Goal: Information Seeking & Learning: Learn about a topic

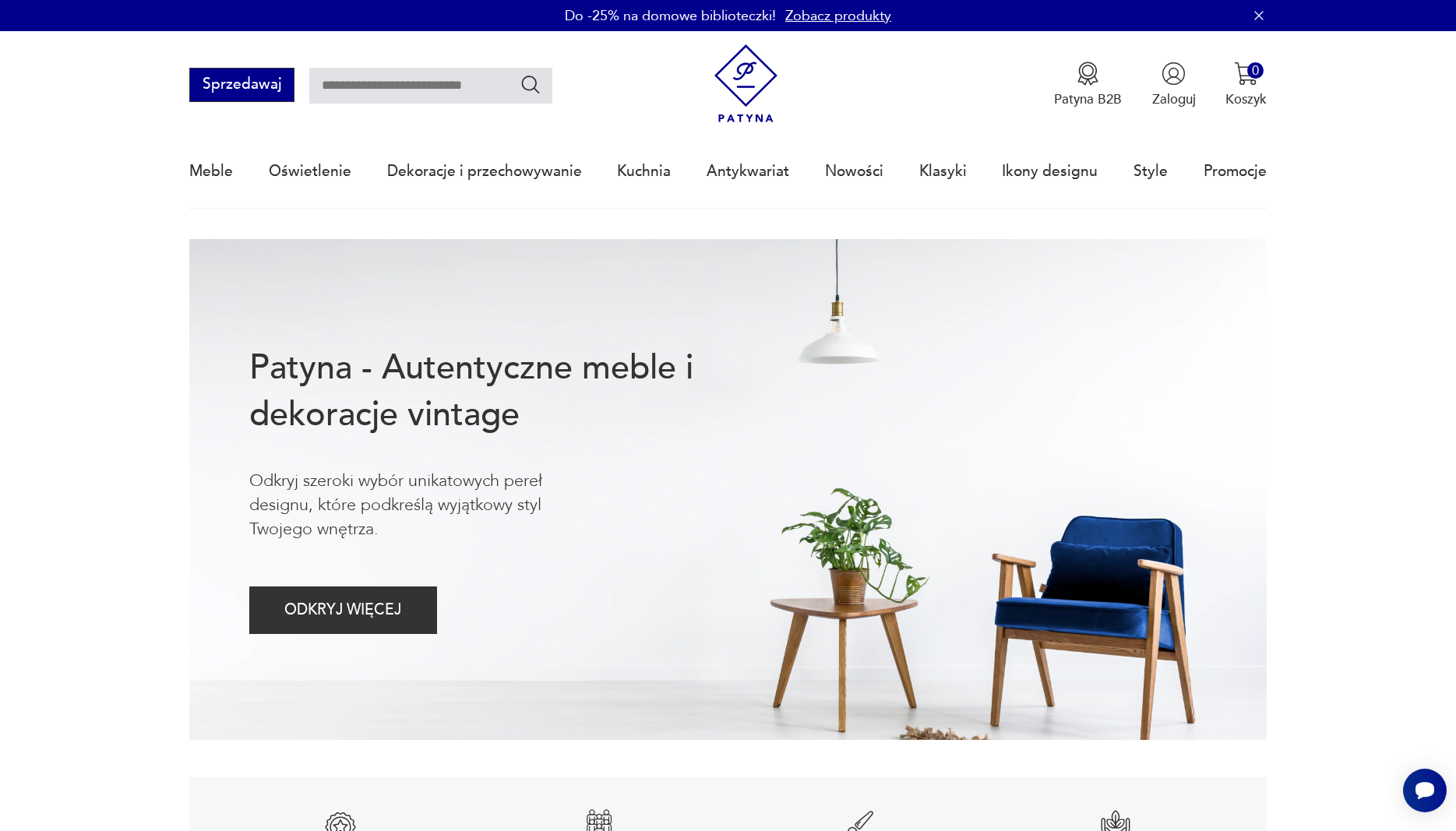
click at [269, 93] on button "Sprzedawaj" at bounding box center [241, 85] width 105 height 34
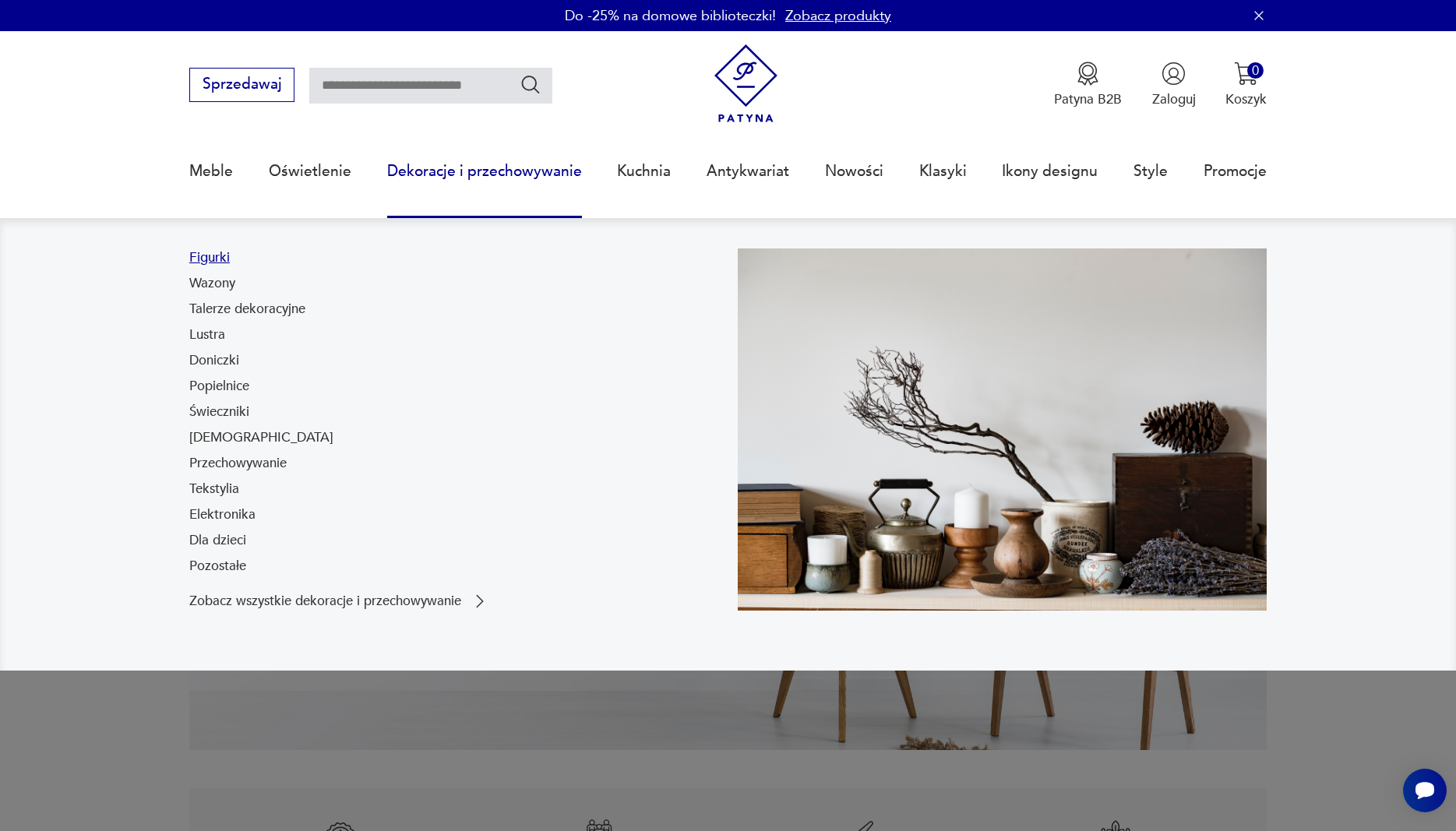
click at [226, 252] on link "Figurki" at bounding box center [209, 258] width 41 height 18
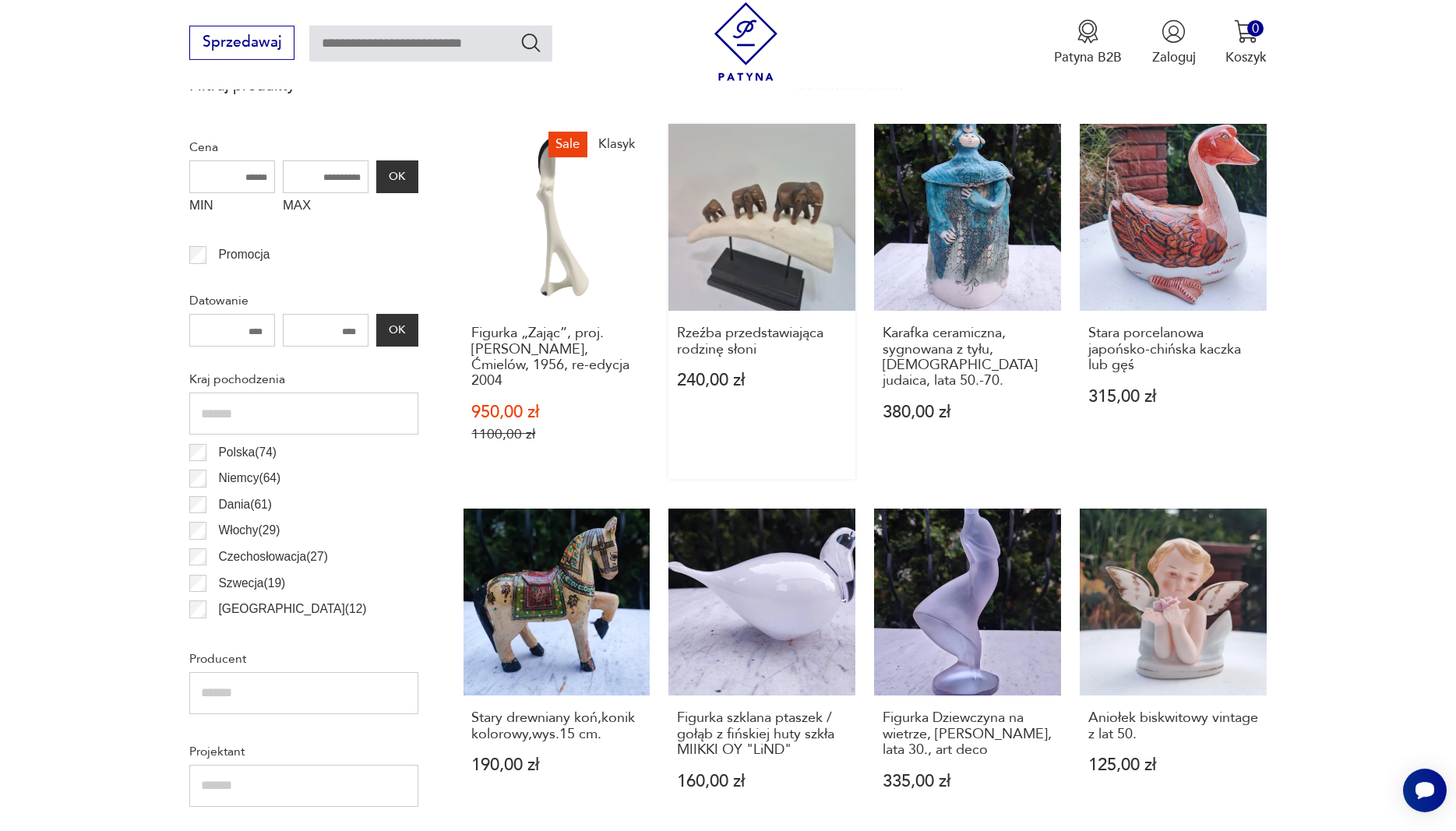
click at [803, 229] on link "Rzeźba przedstawiająca rodzinę słoni 240,00 zł" at bounding box center [762, 301] width 187 height 356
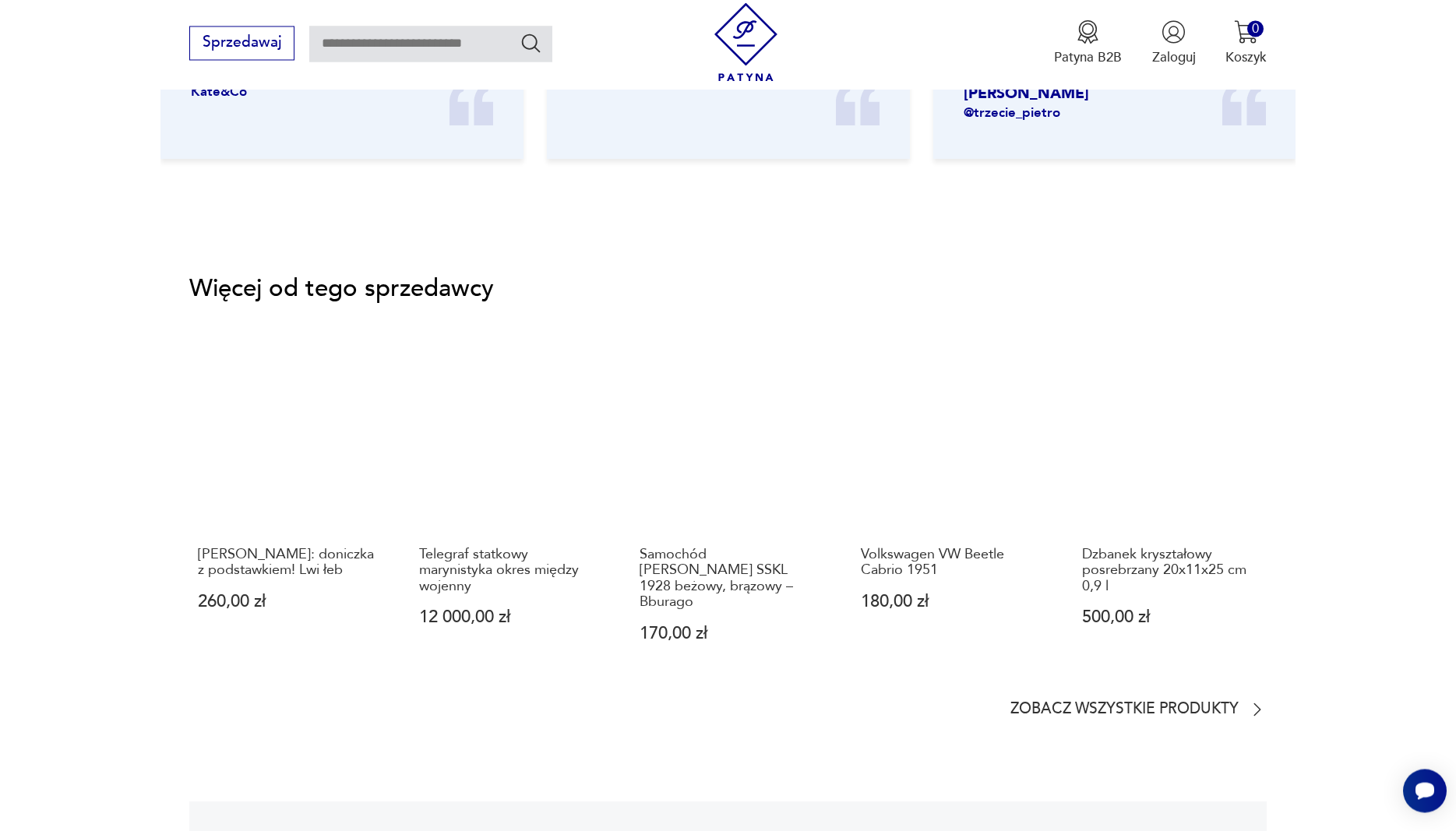
scroll to position [2104, 0]
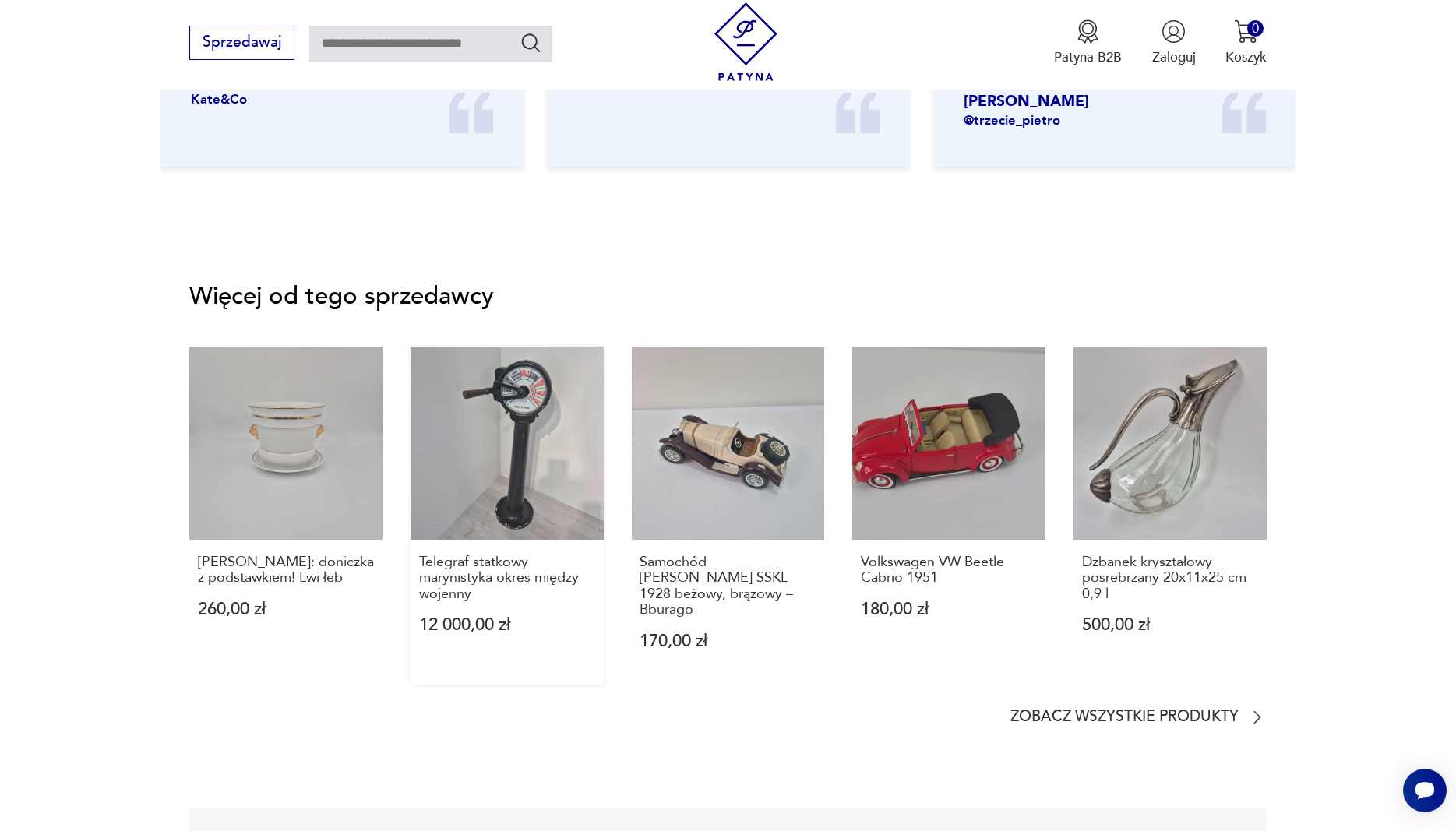
click at [471, 366] on link "Telegraf statkowy marynistyka okres między wojenny 12 000,00 zł" at bounding box center [508, 516] width 194 height 340
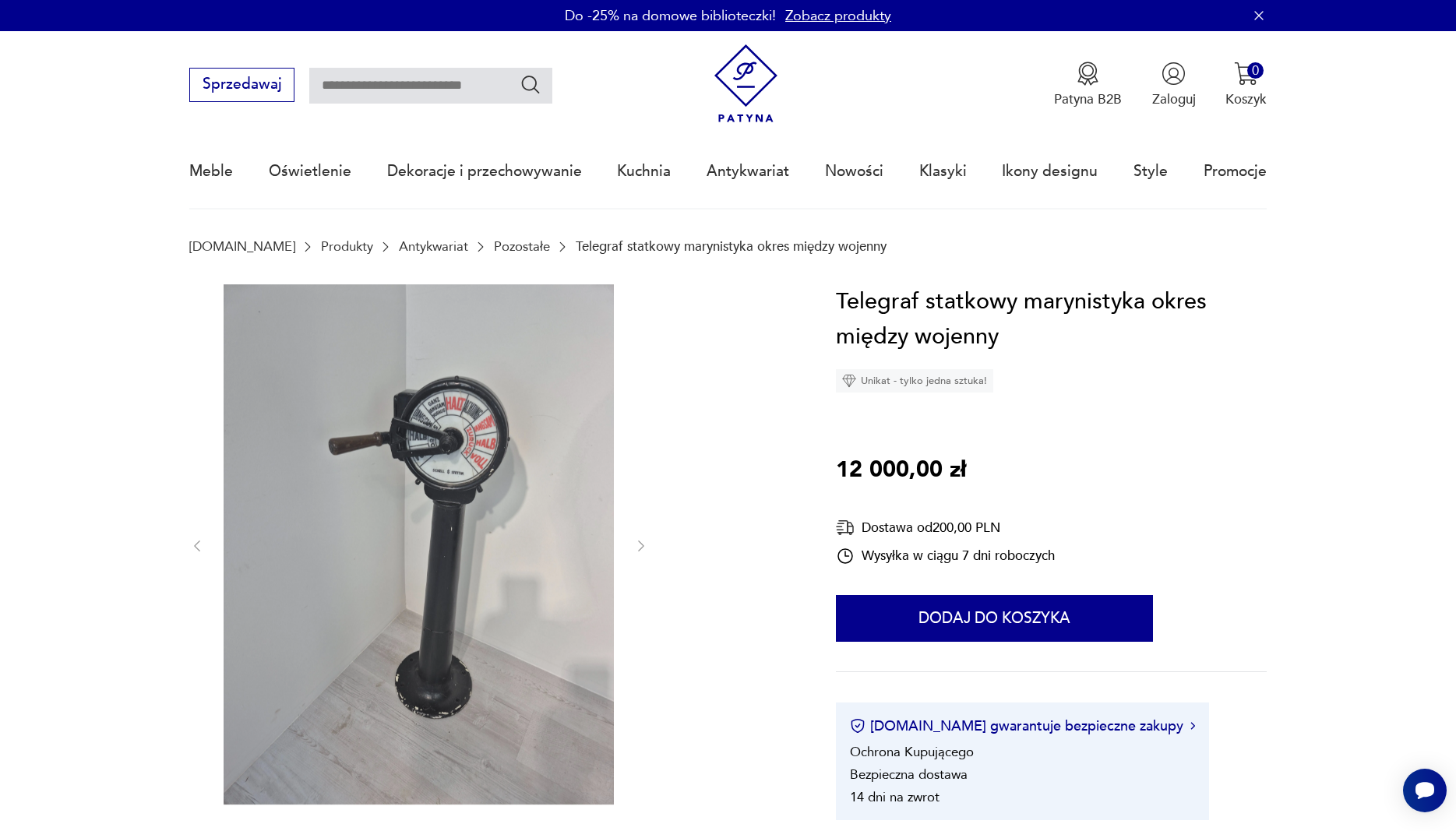
click at [505, 302] on img at bounding box center [419, 544] width 391 height 521
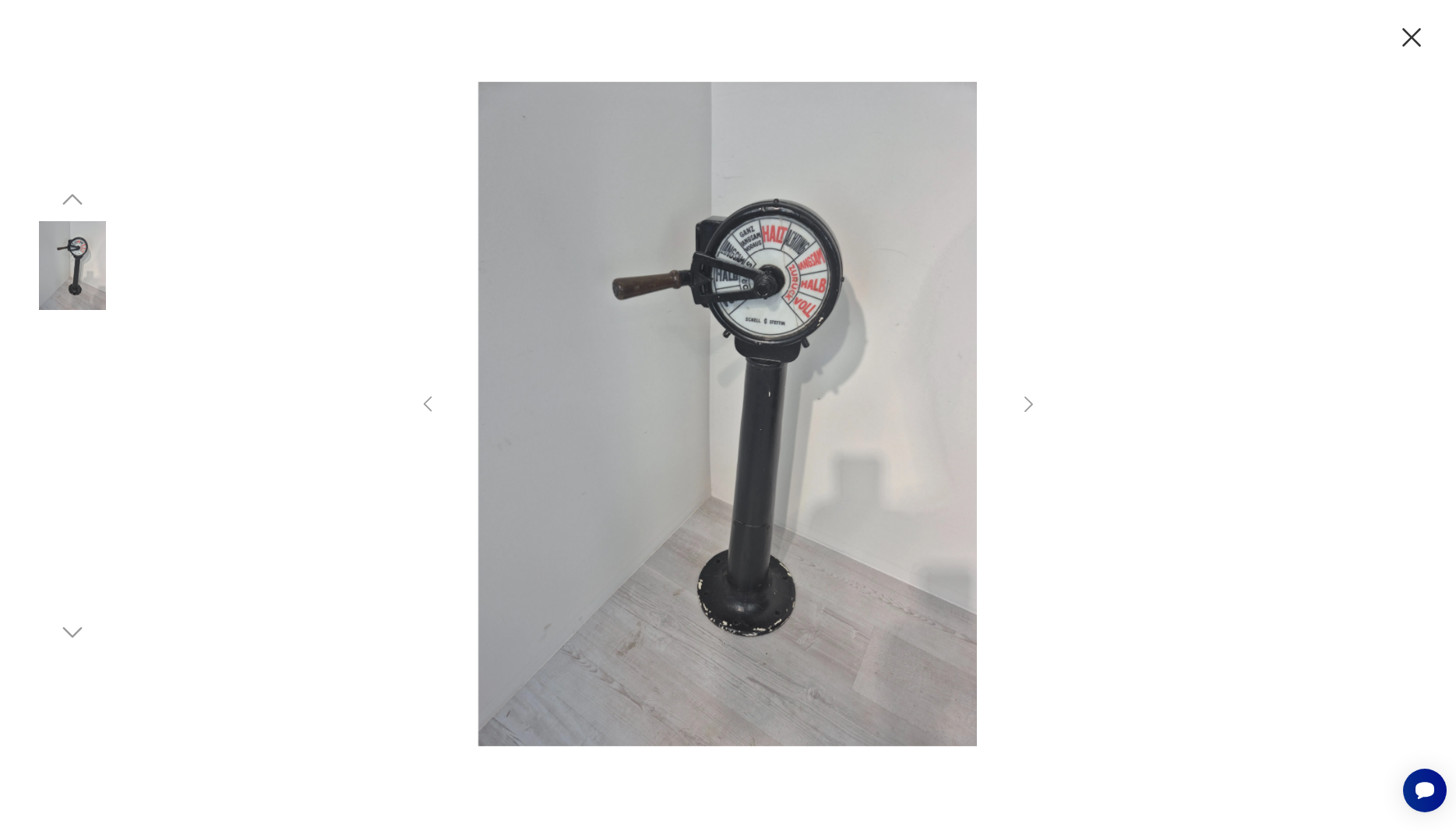
click at [780, 312] on img at bounding box center [727, 415] width 541 height 665
click at [1404, 27] on icon "button" at bounding box center [1412, 38] width 33 height 33
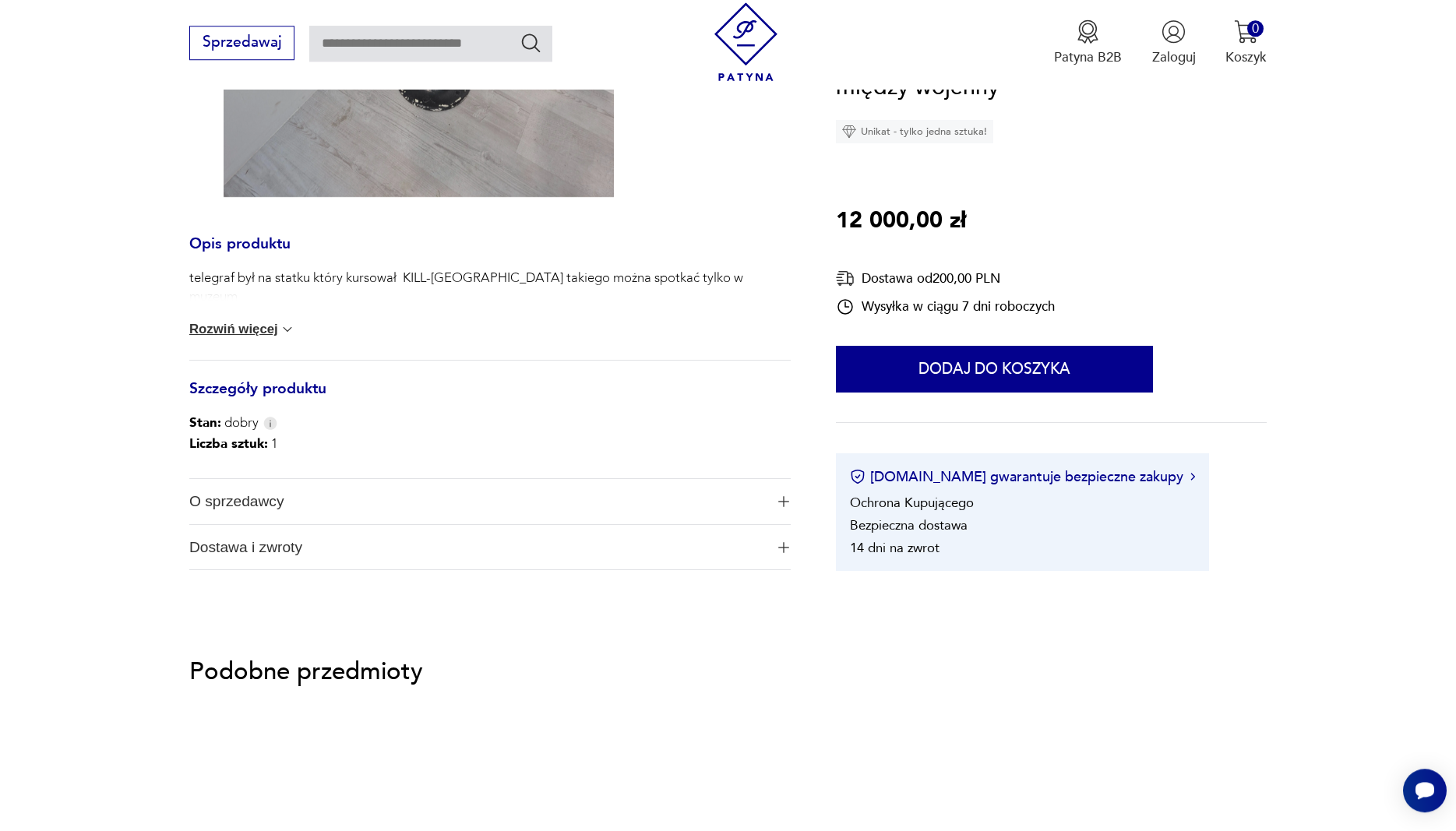
scroll to position [715, 0]
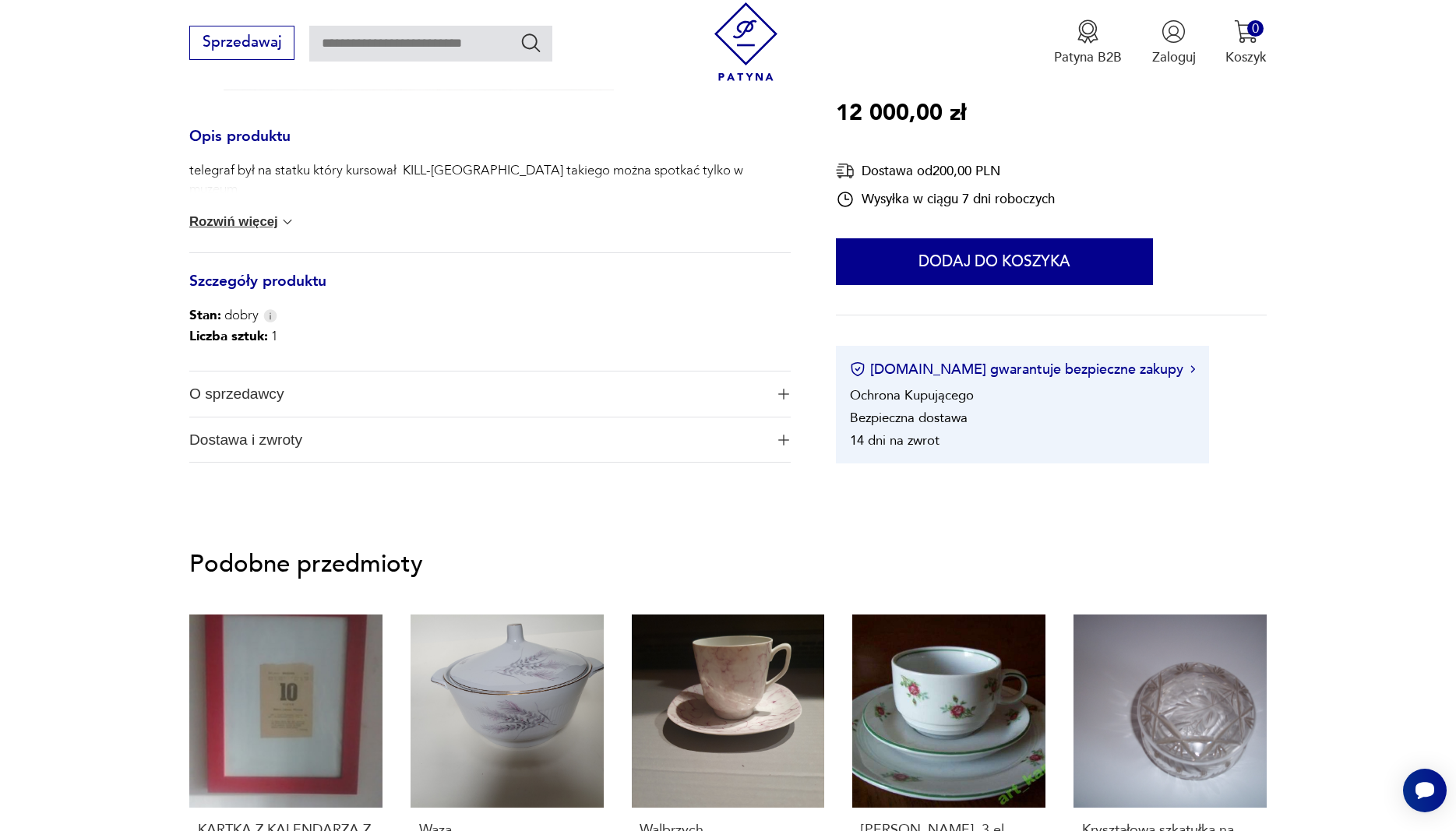
click at [769, 392] on button "O sprzedawcy" at bounding box center [489, 393] width 602 height 45
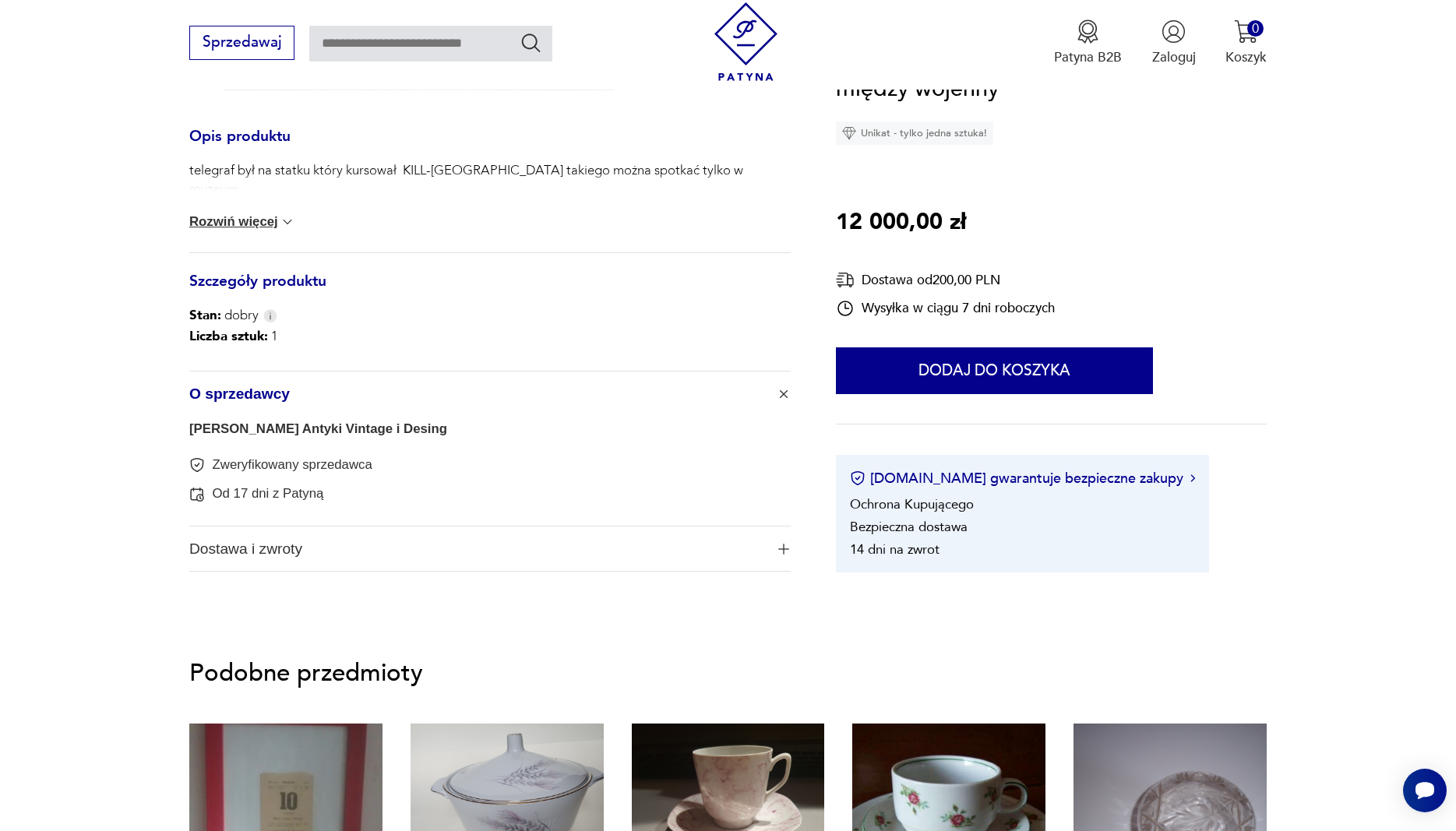
click at [422, 429] on link "[PERSON_NAME] Antyki Vintage i Desing" at bounding box center [318, 428] width 258 height 15
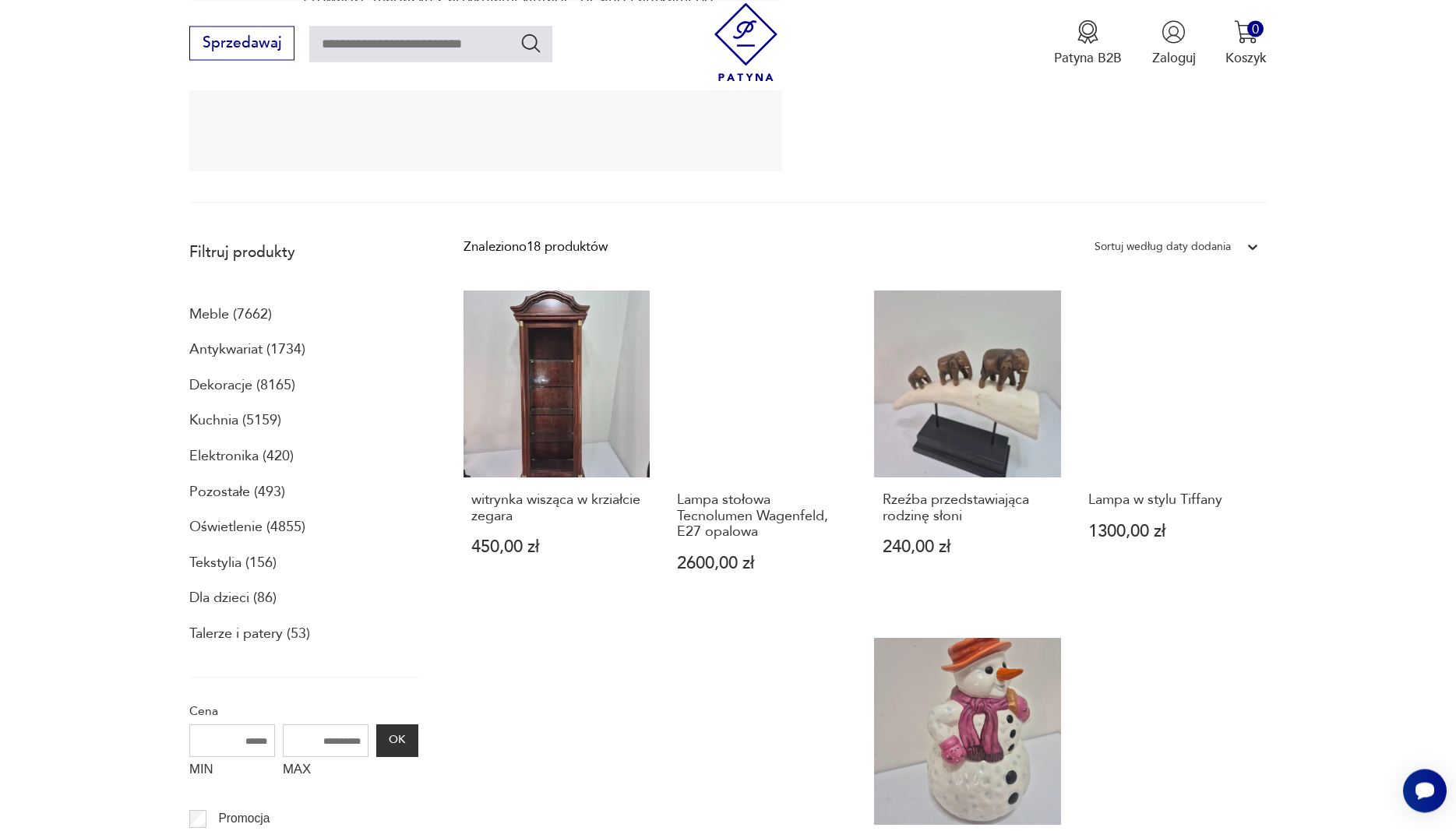
scroll to position [416, 0]
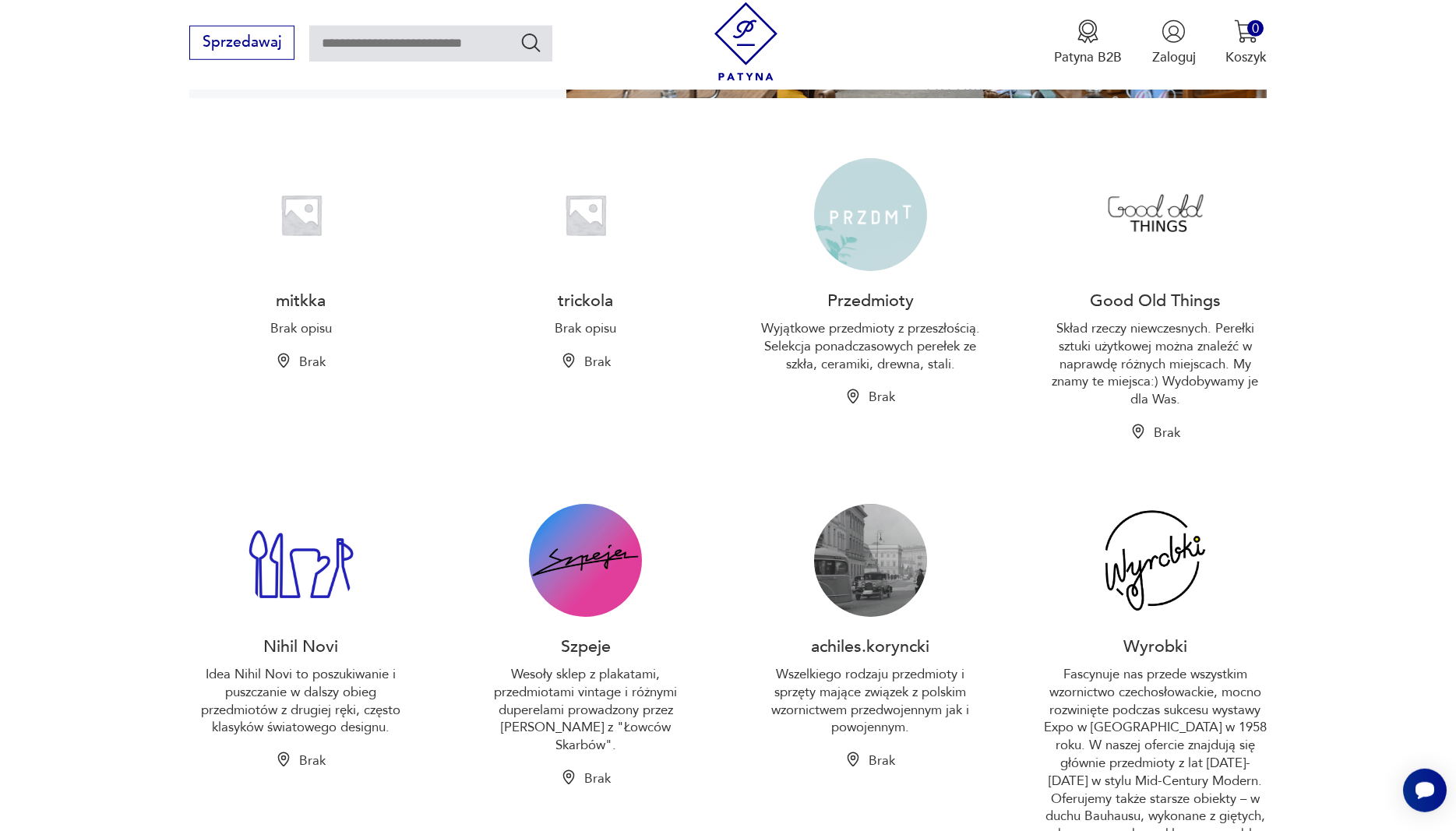
scroll to position [477, 0]
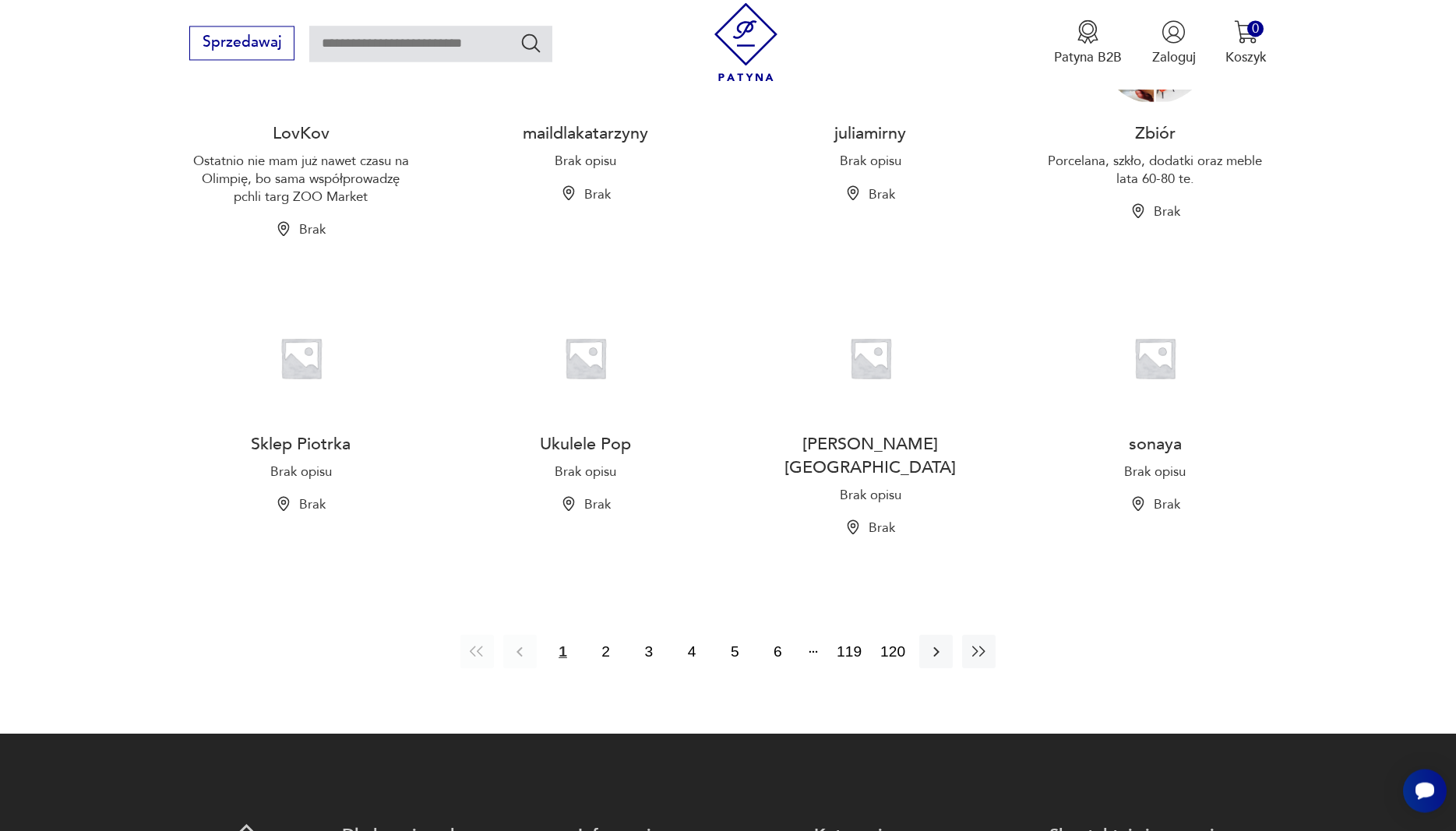
scroll to position [1510, 0]
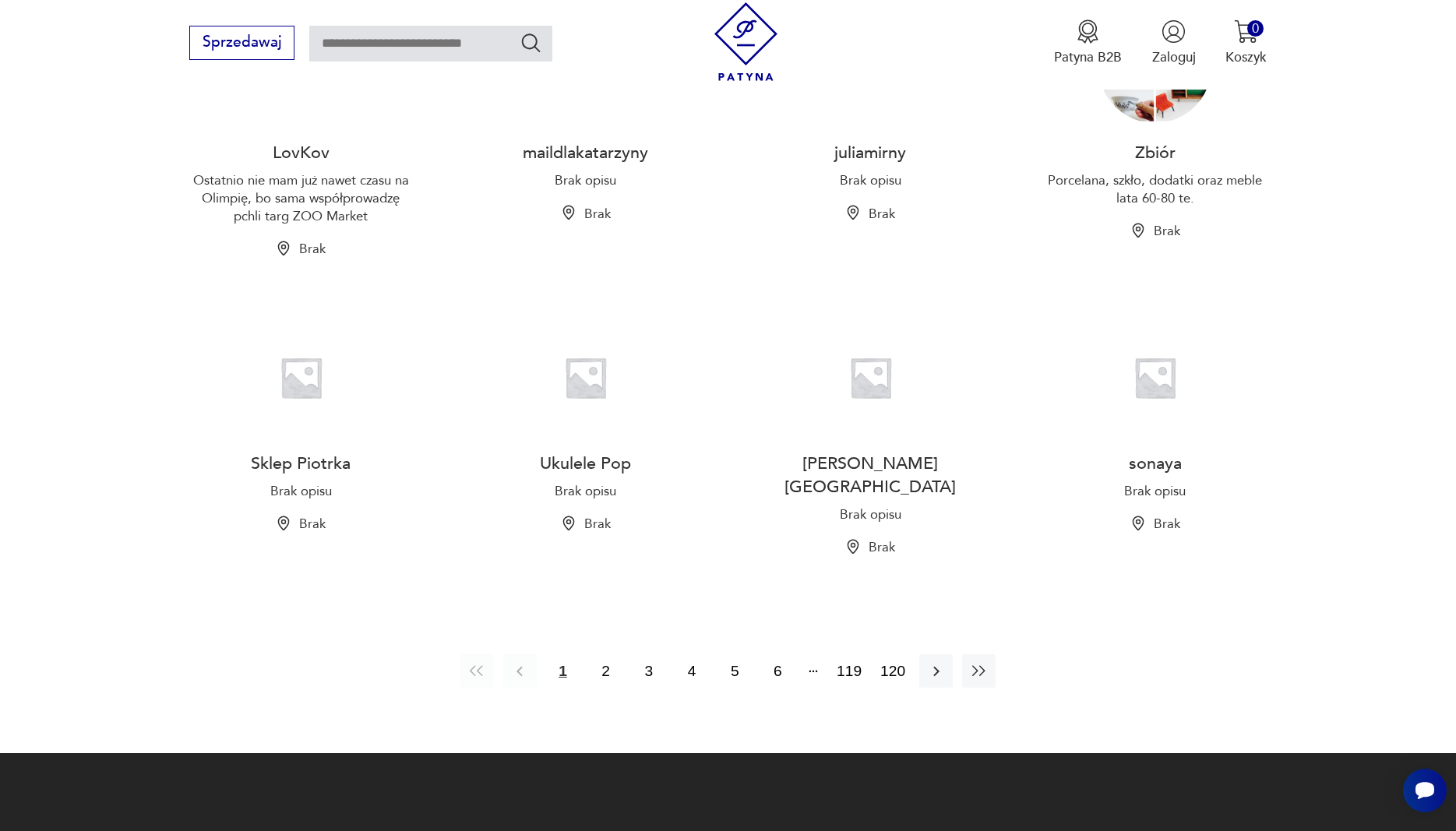
click at [295, 386] on img at bounding box center [301, 377] width 113 height 113
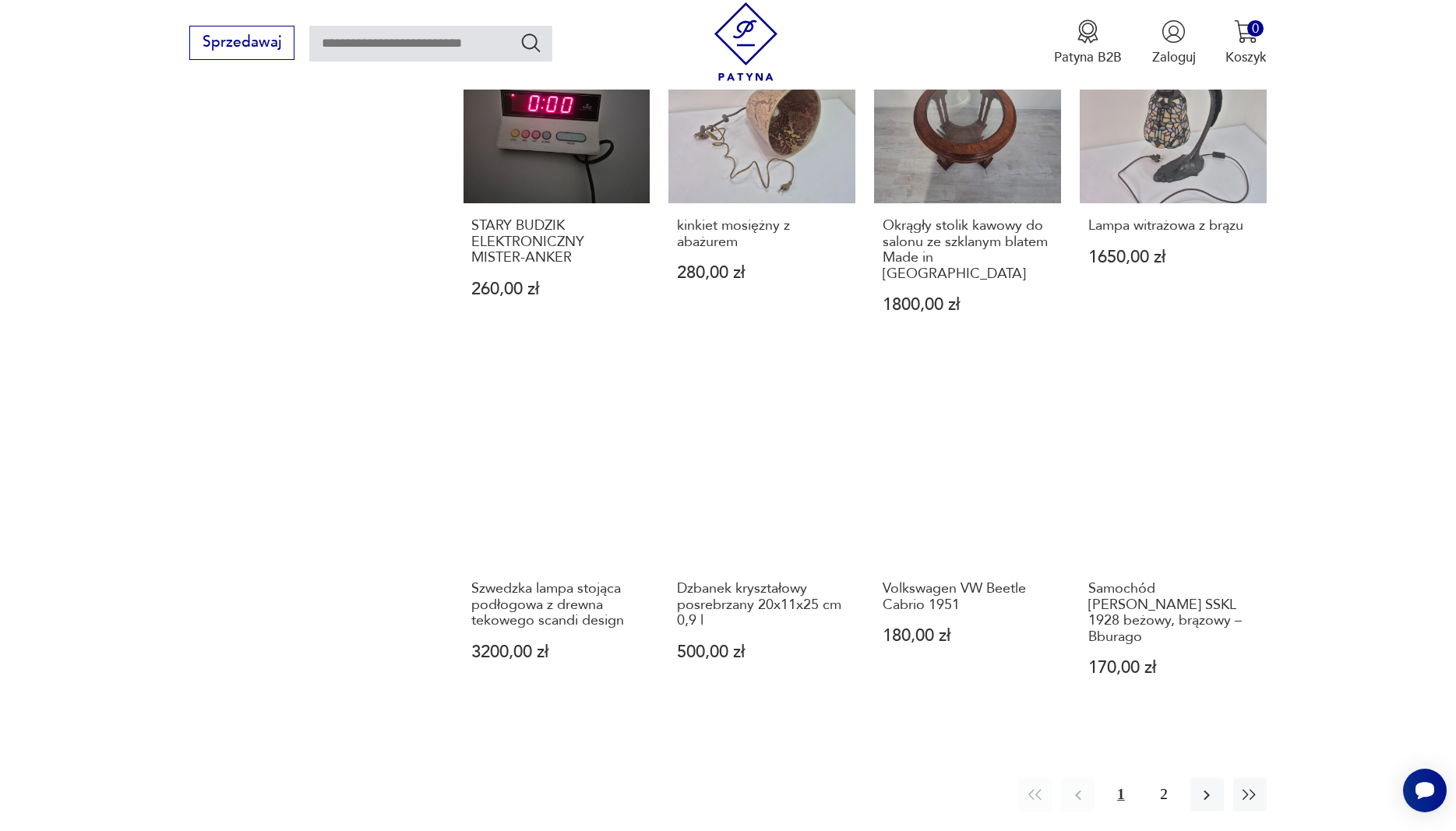
scroll to position [1450, 0]
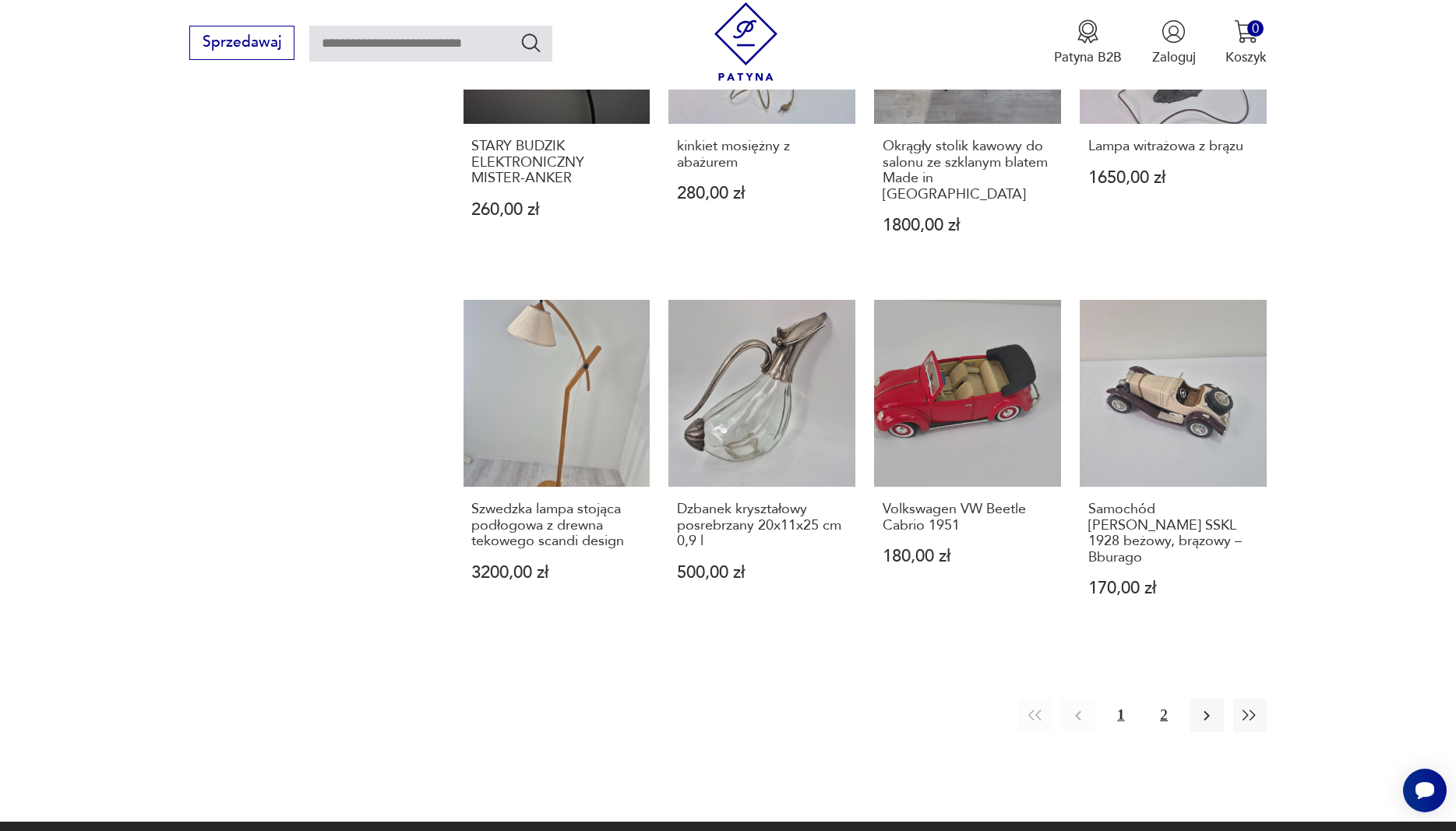
click at [1163, 699] on button "2" at bounding box center [1164, 716] width 33 height 33
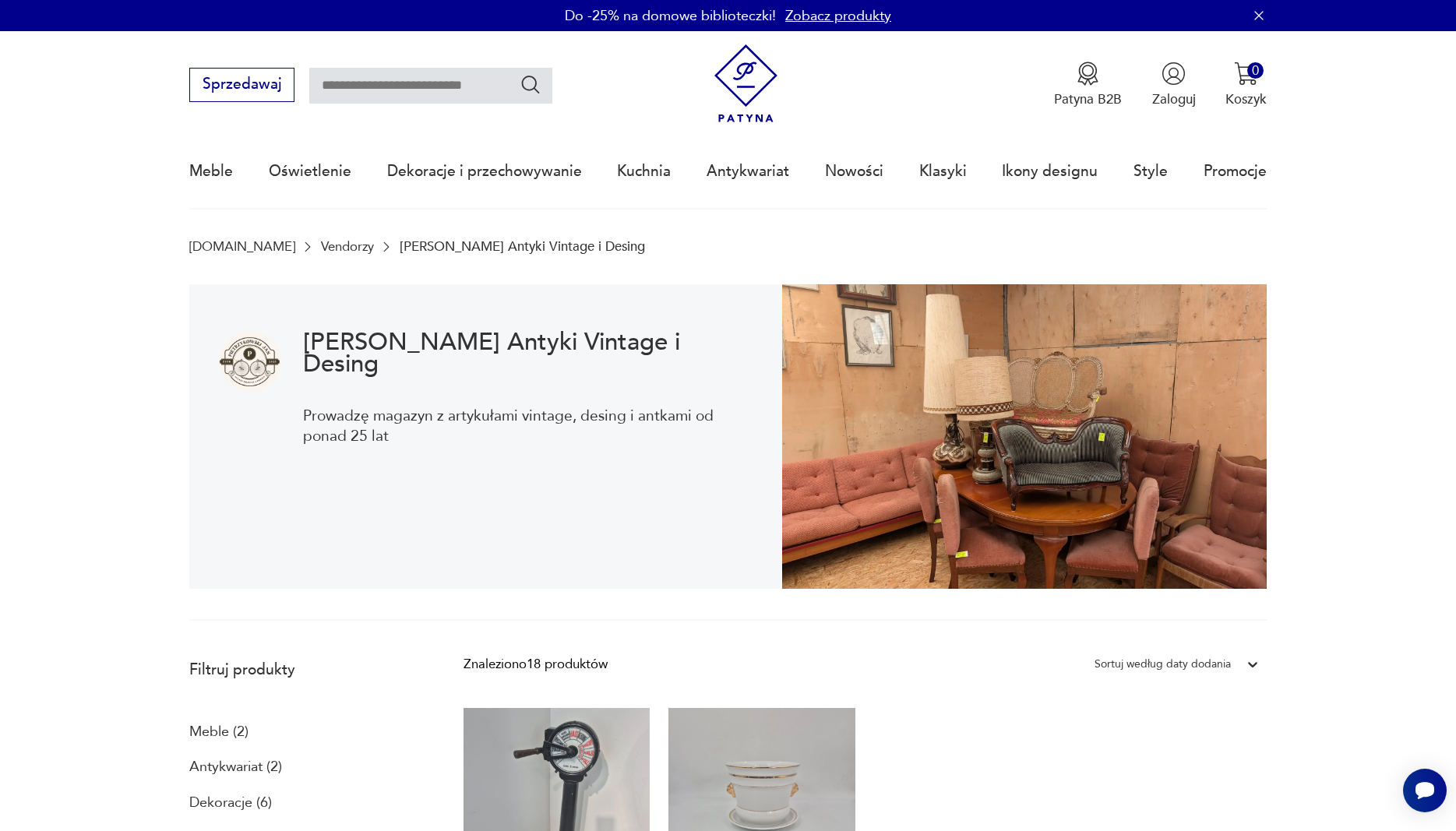
click at [756, 97] on img at bounding box center [746, 83] width 78 height 78
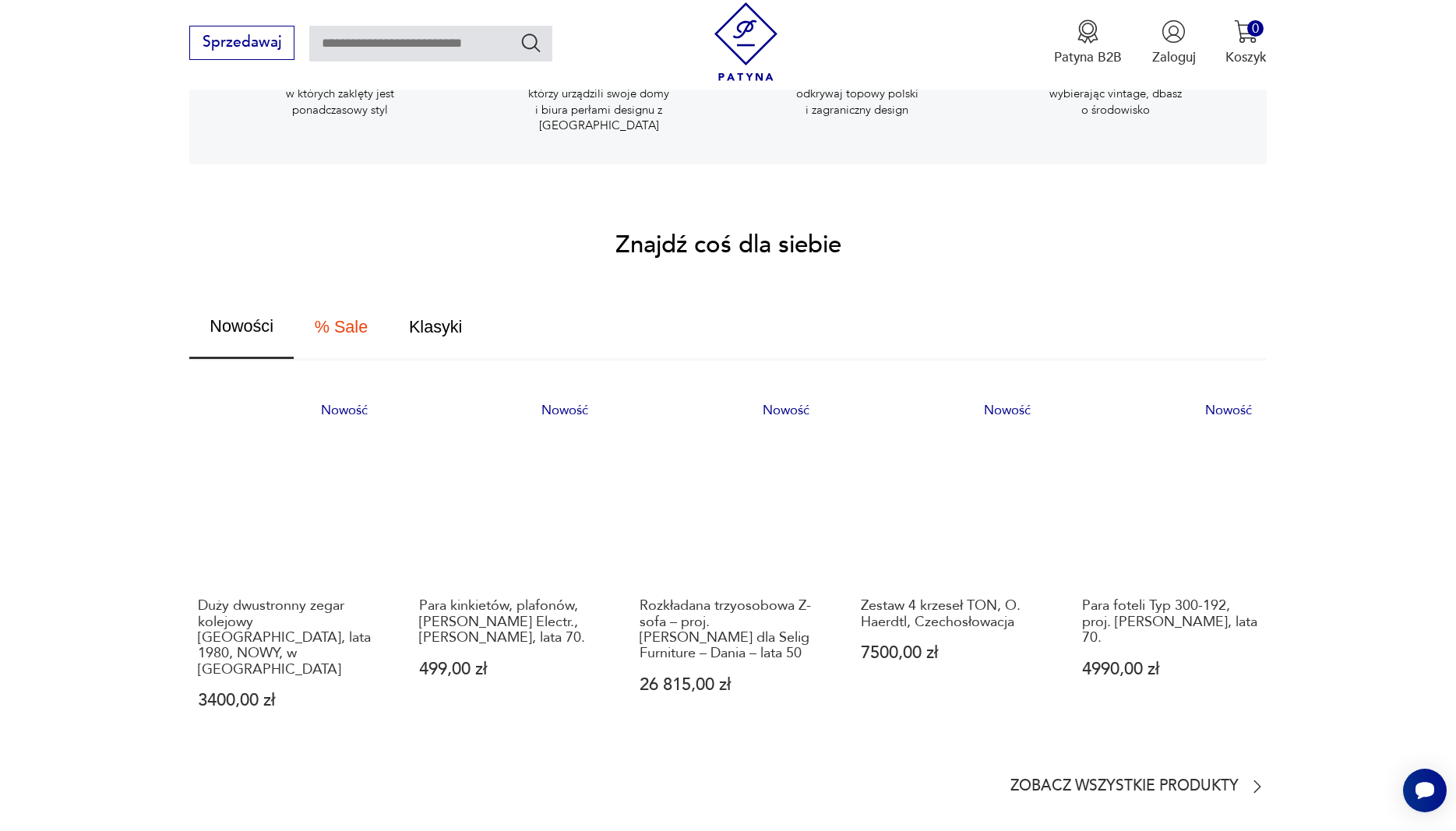
scroll to position [874, 0]
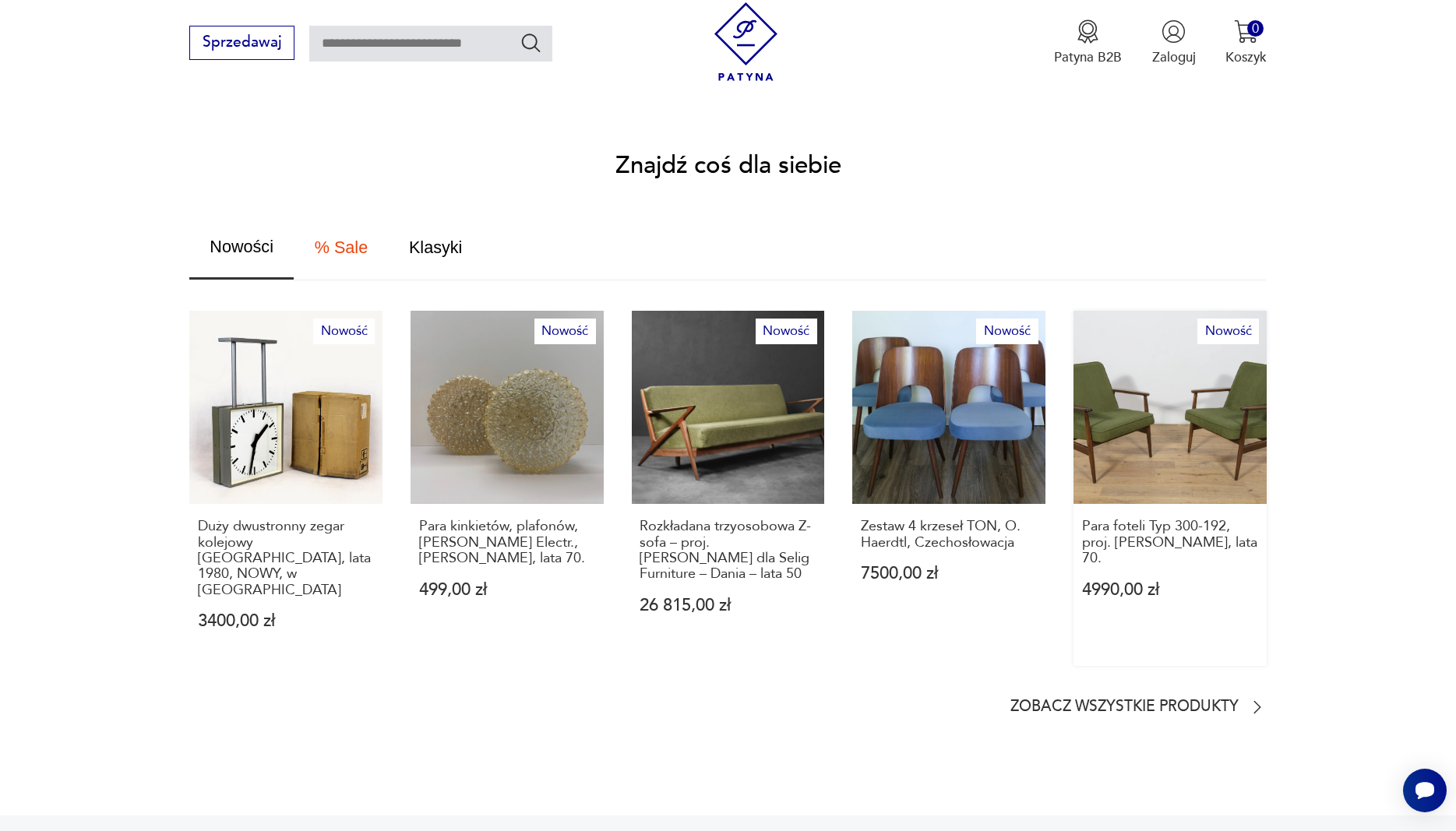
click at [1184, 404] on link "Nowość Para foteli Typ 300-192, proj. J. Kędziorek, lata 70. 4990,00 zł" at bounding box center [1170, 488] width 194 height 356
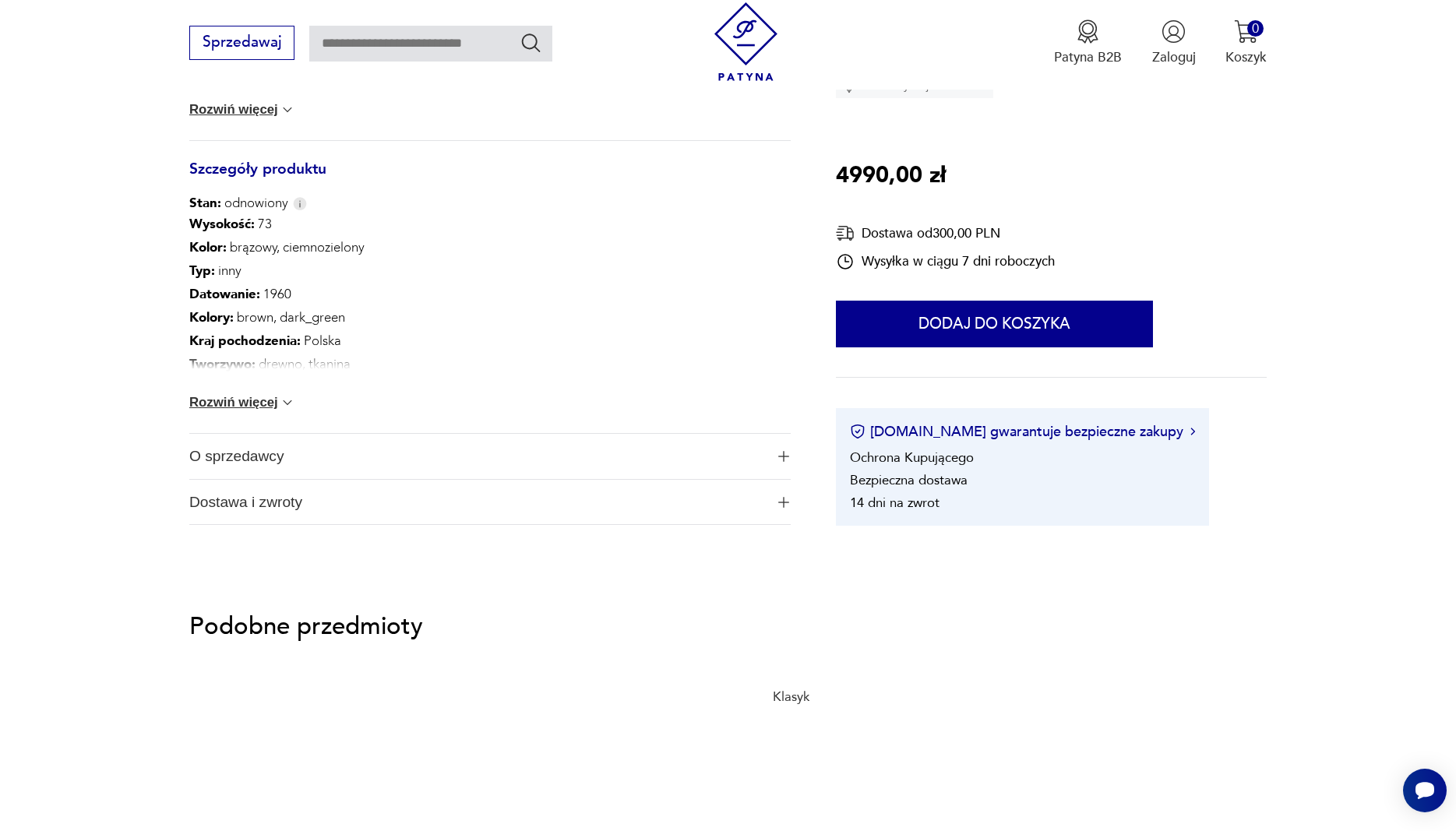
scroll to position [912, 0]
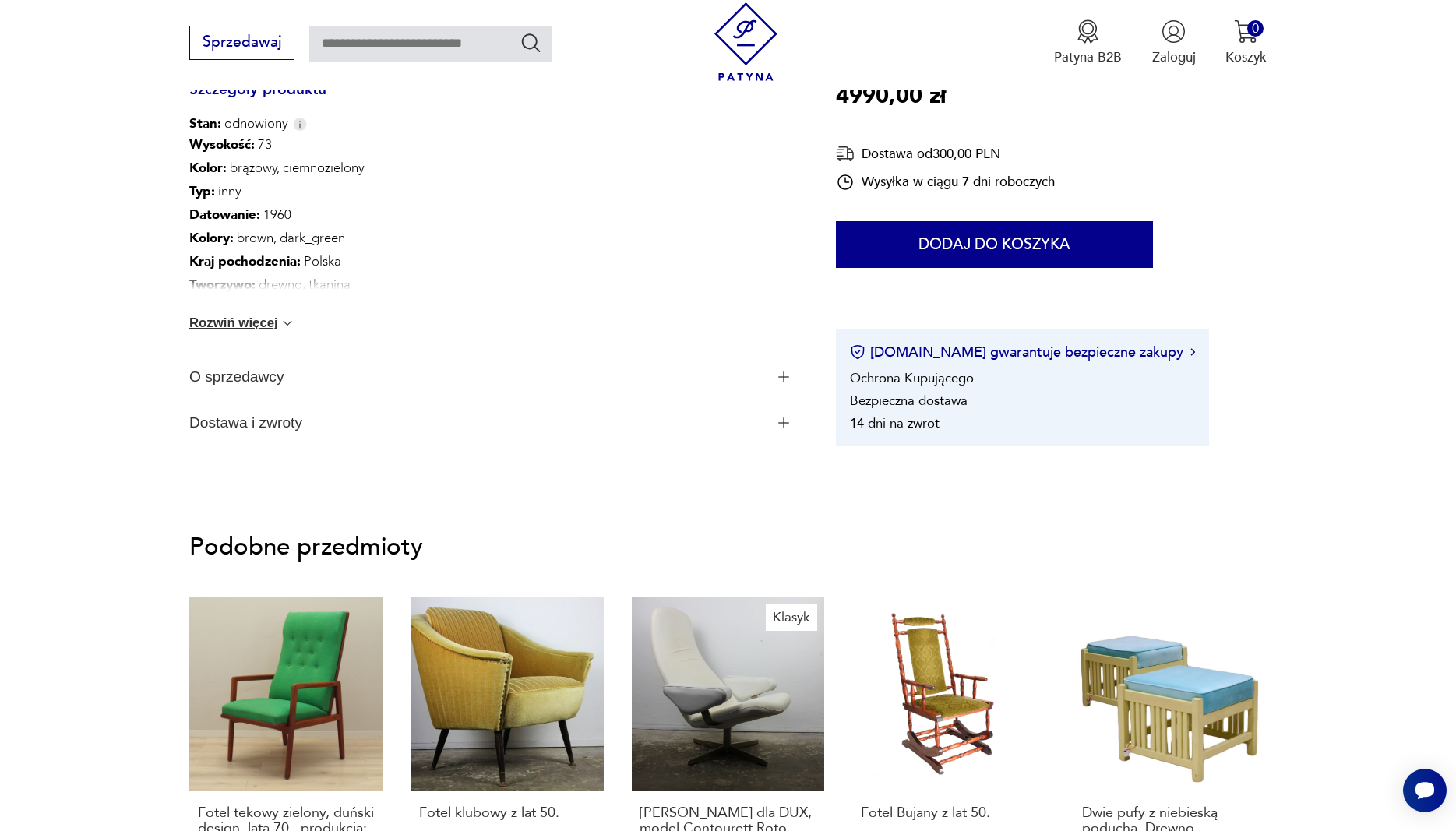
click at [630, 377] on span "O sprzedawcy" at bounding box center [476, 377] width 576 height 45
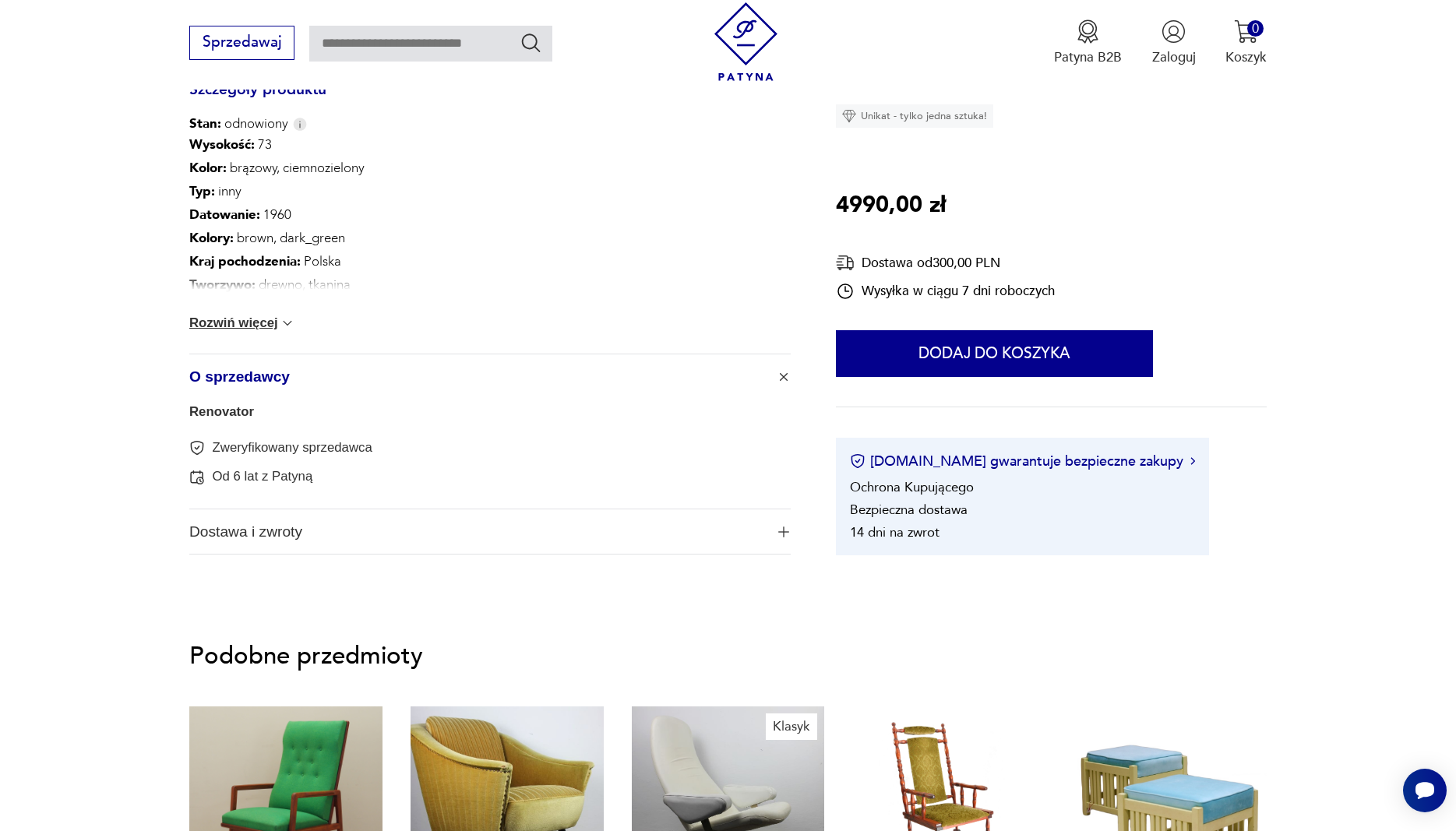
click at [233, 414] on link "Renovator" at bounding box center [221, 412] width 65 height 15
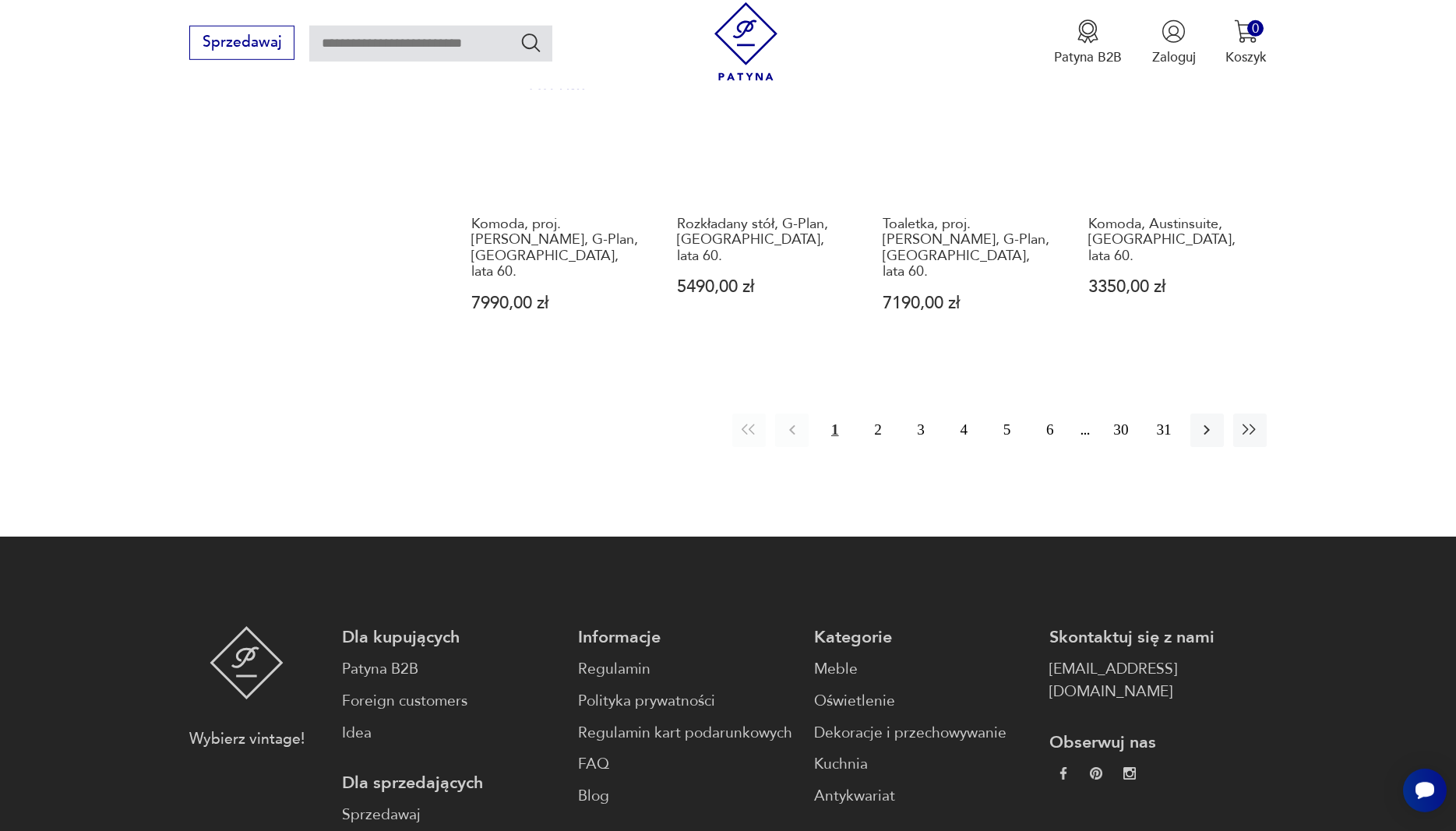
scroll to position [1907, 0]
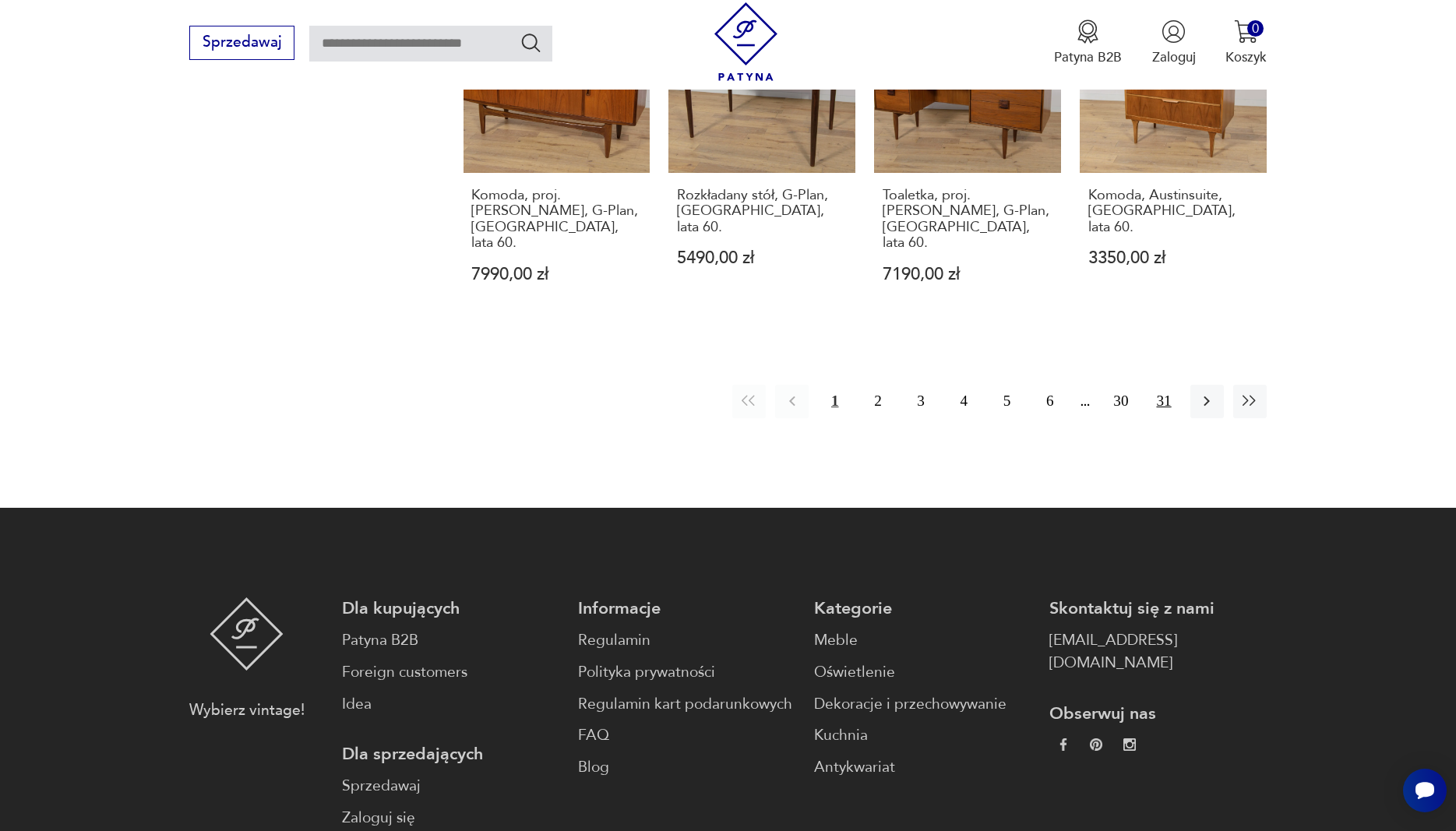
click at [1157, 385] on button "31" at bounding box center [1164, 402] width 33 height 33
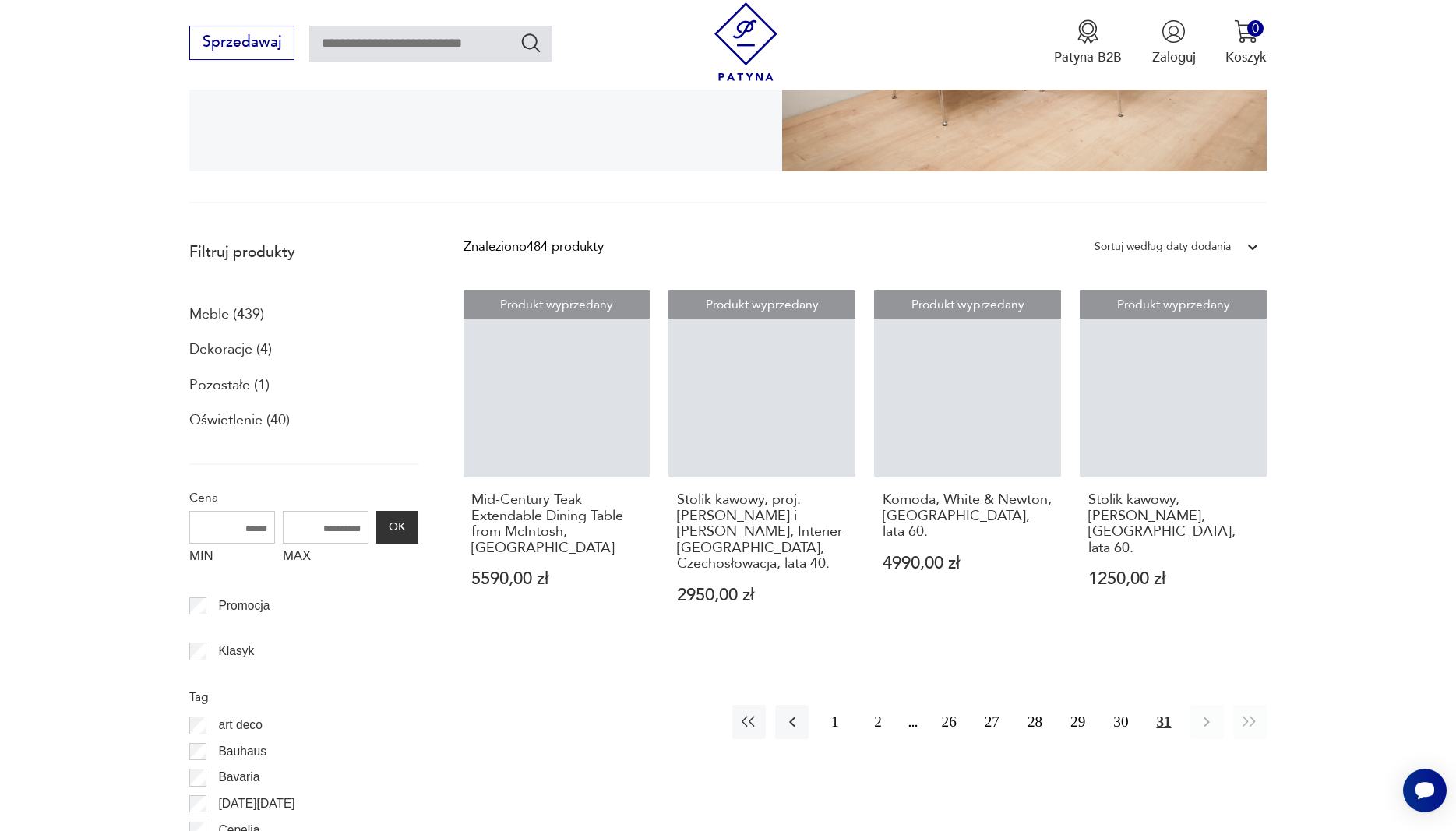
scroll to position [416, 0]
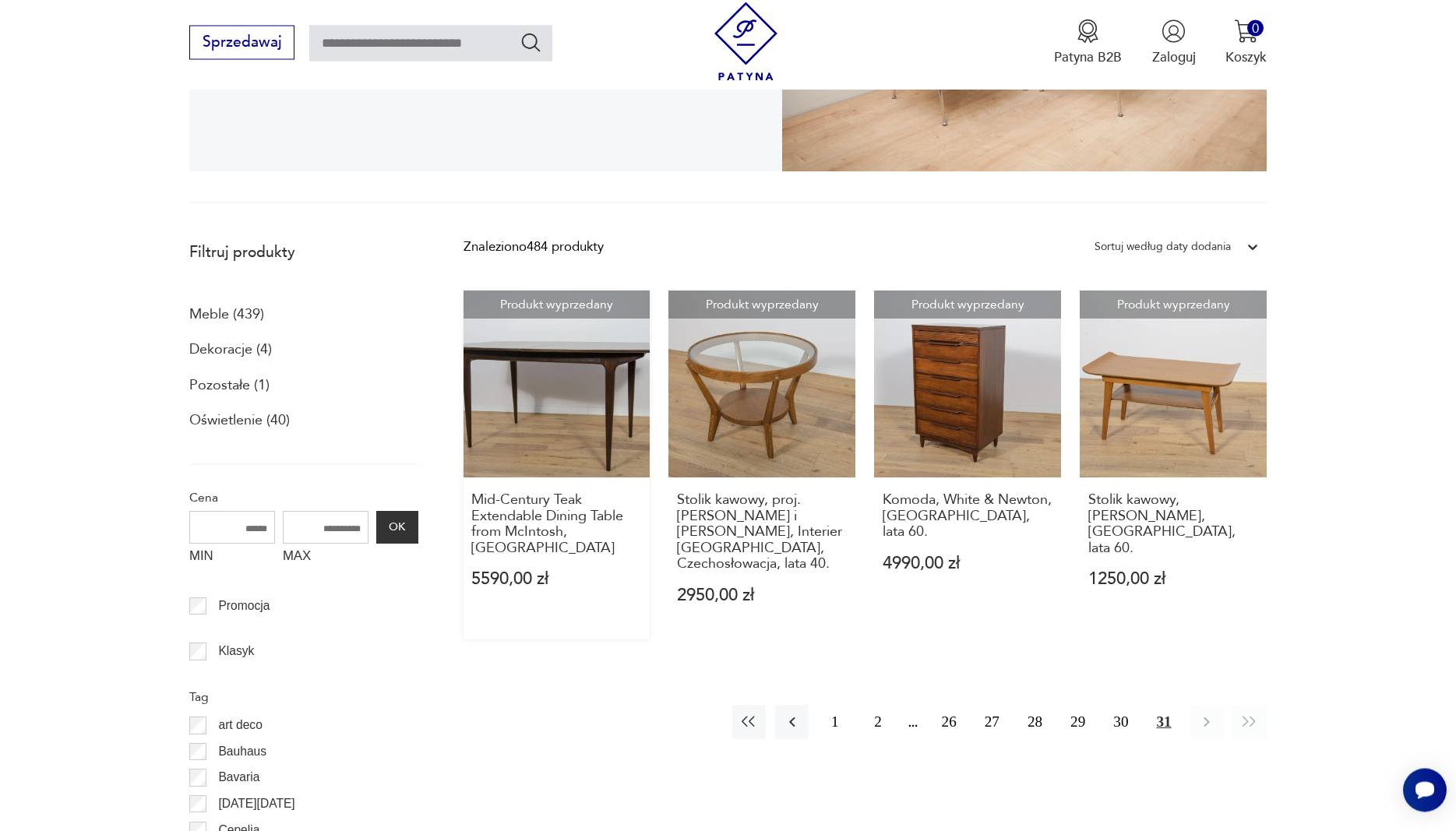
click at [555, 374] on link "Produkt wyprzedany Mid-Century Teak Extendable Dining Table from McIntosh, Unit…" at bounding box center [557, 465] width 187 height 349
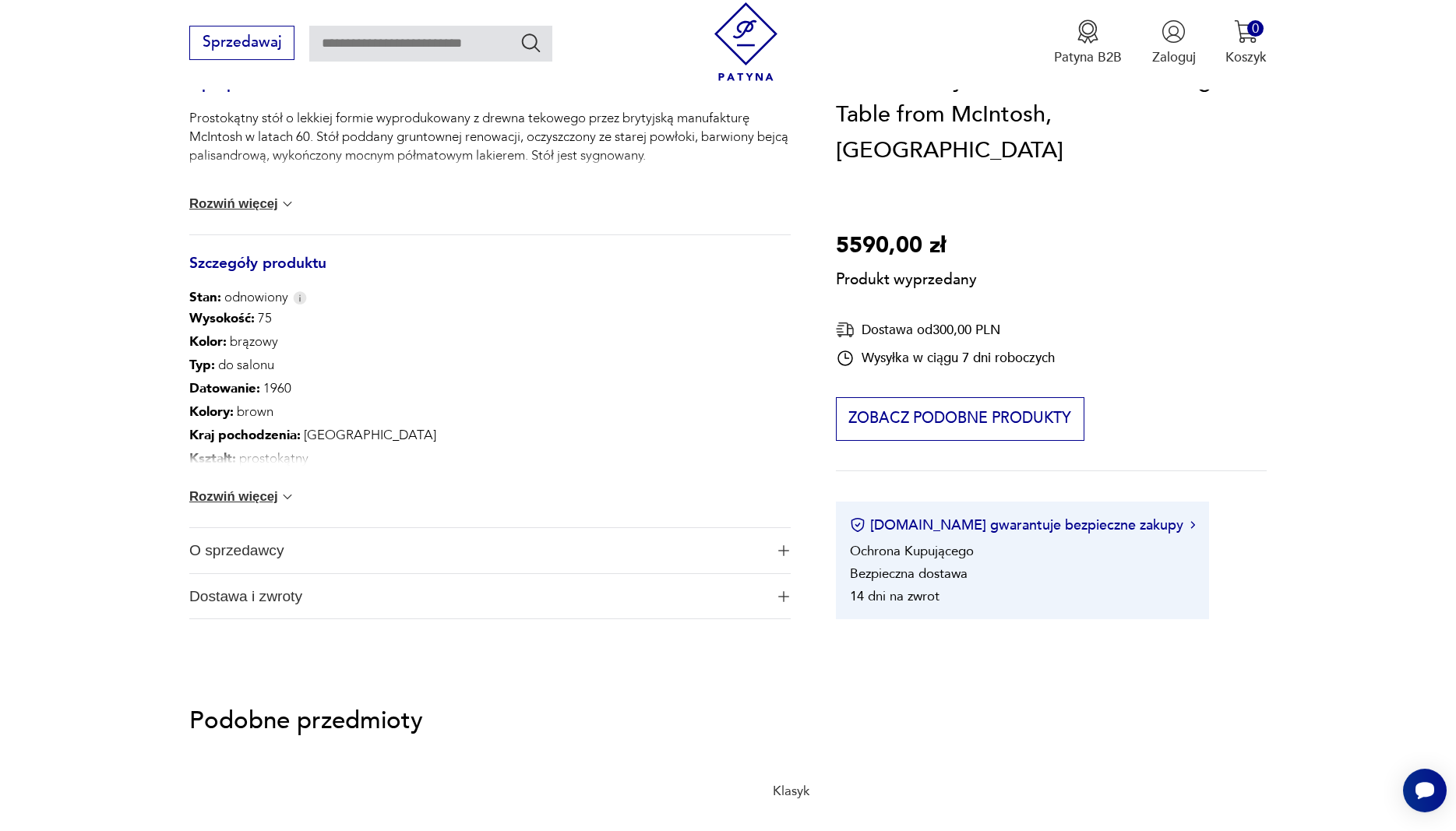
scroll to position [754, 0]
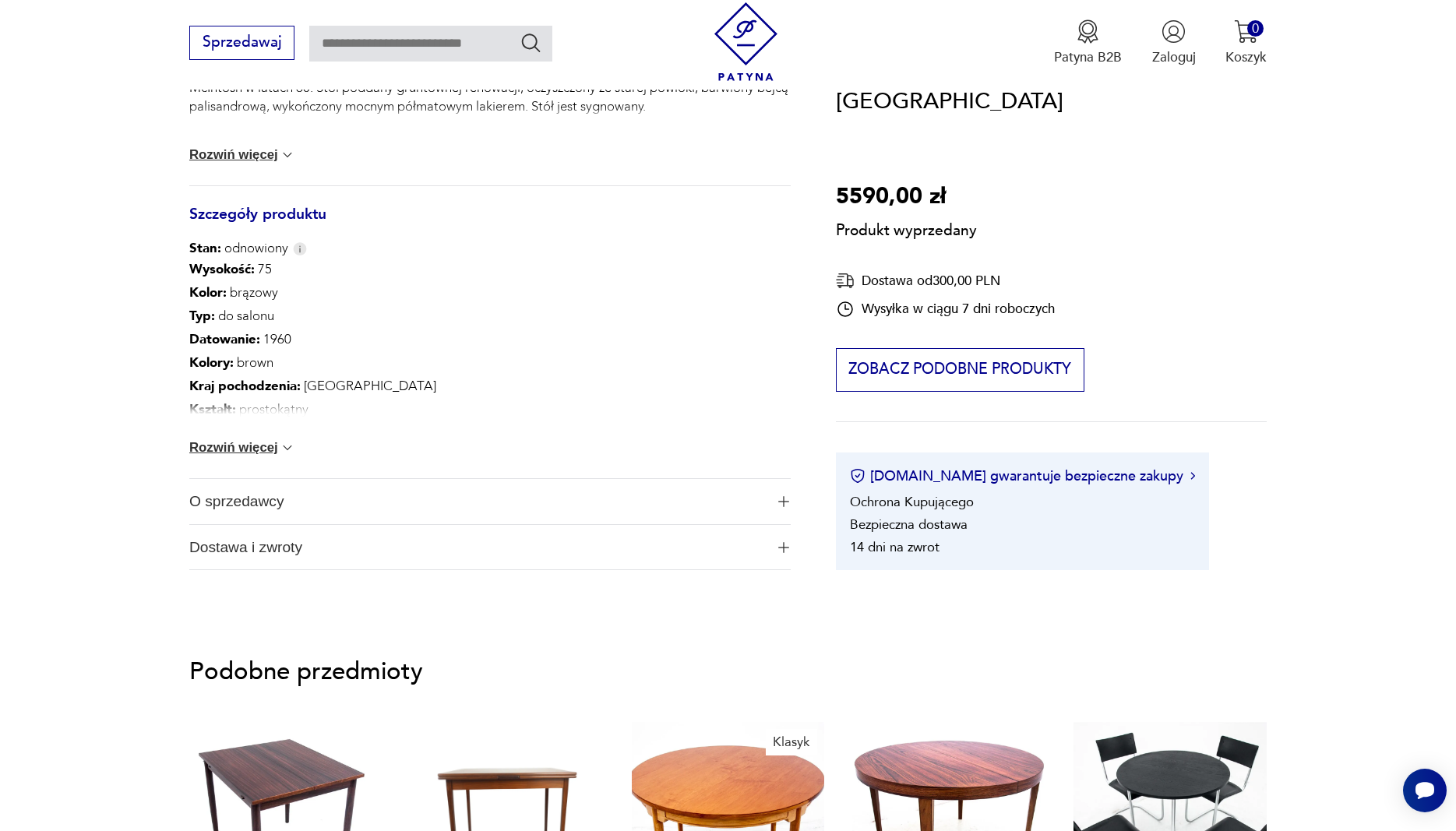
click at [334, 509] on span "O sprzedawcy" at bounding box center [476, 501] width 576 height 45
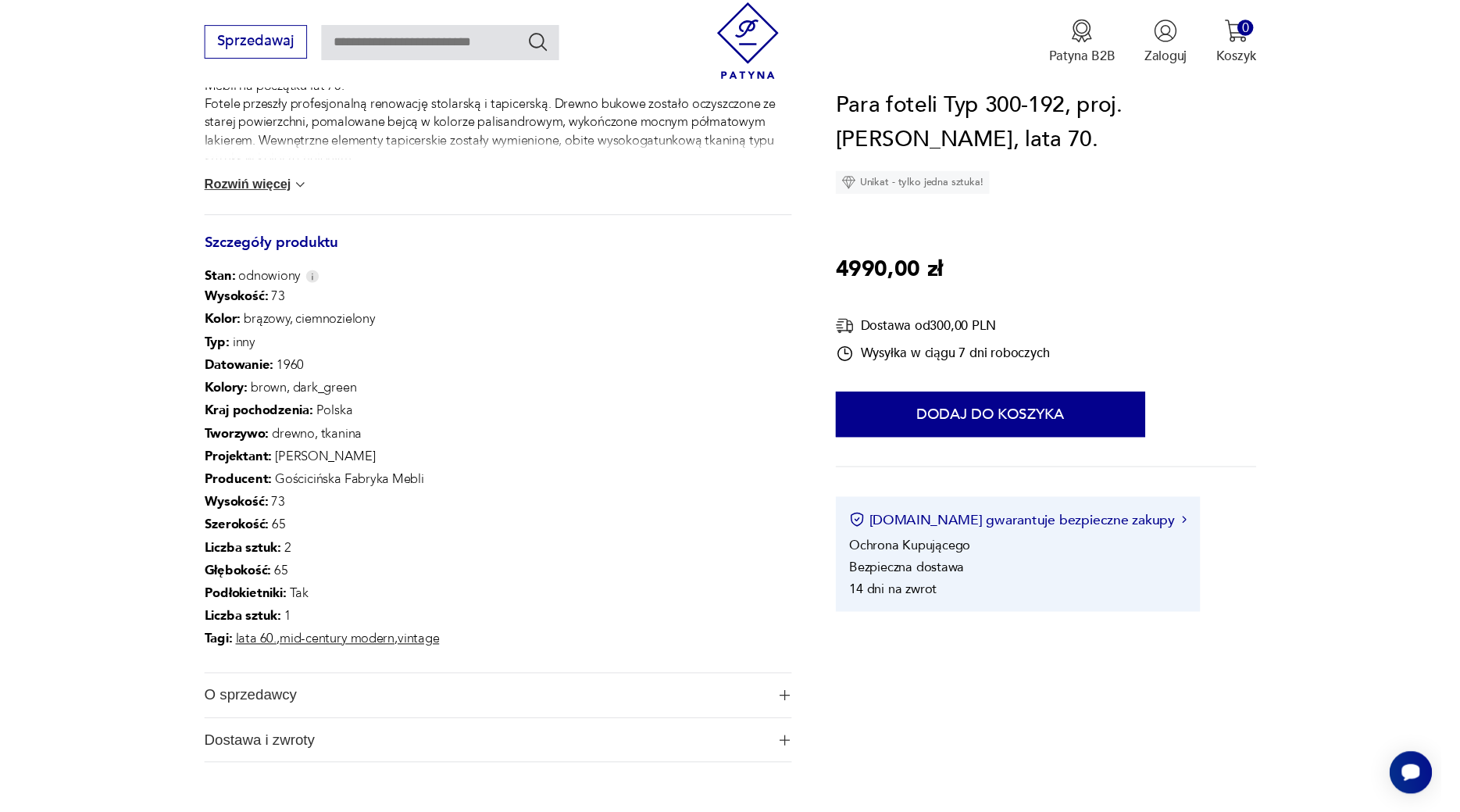
scroll to position [915, 0]
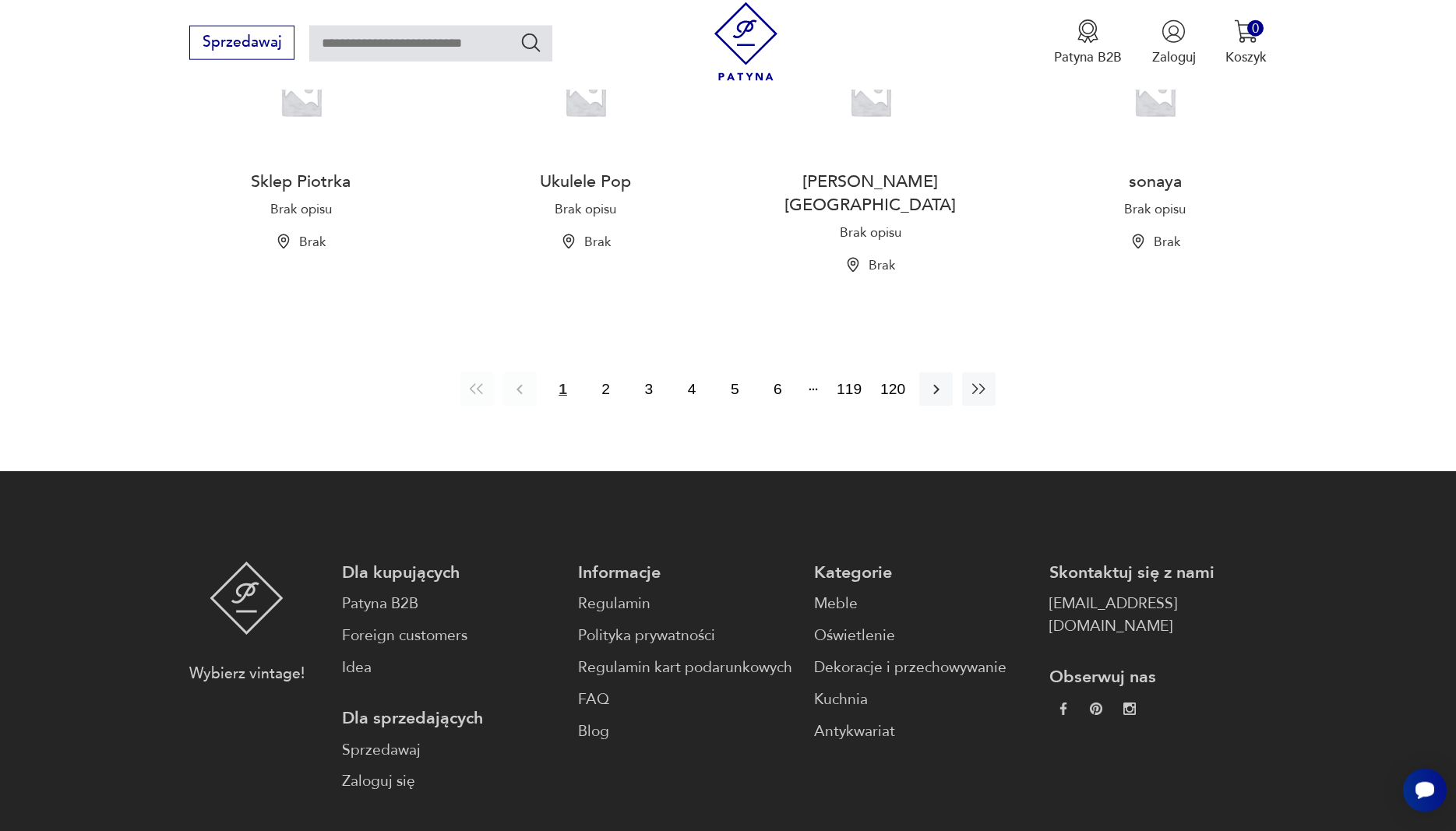
scroll to position [1907, 0]
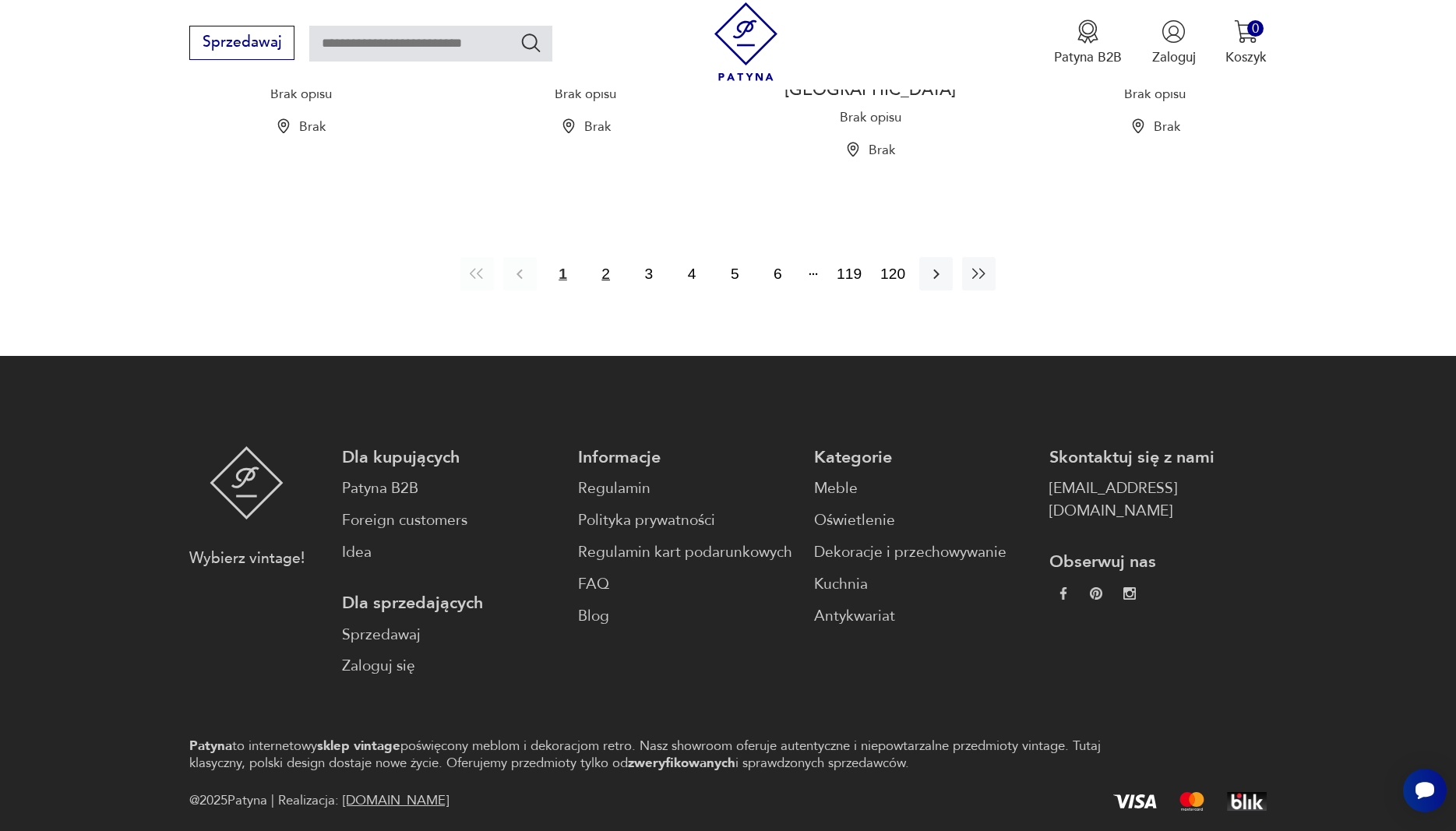
click at [608, 257] on button "2" at bounding box center [605, 274] width 33 height 33
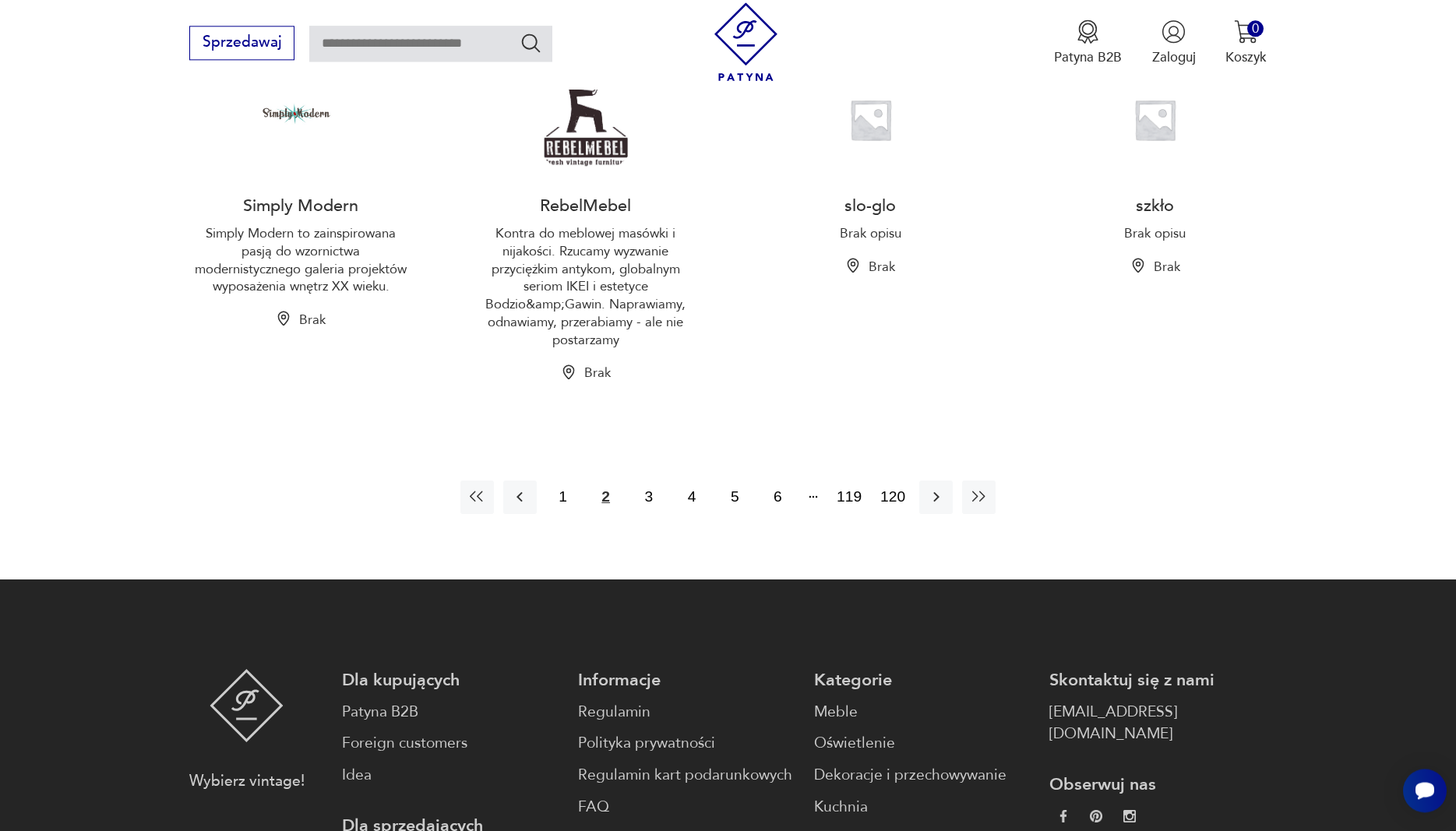
scroll to position [1555, 0]
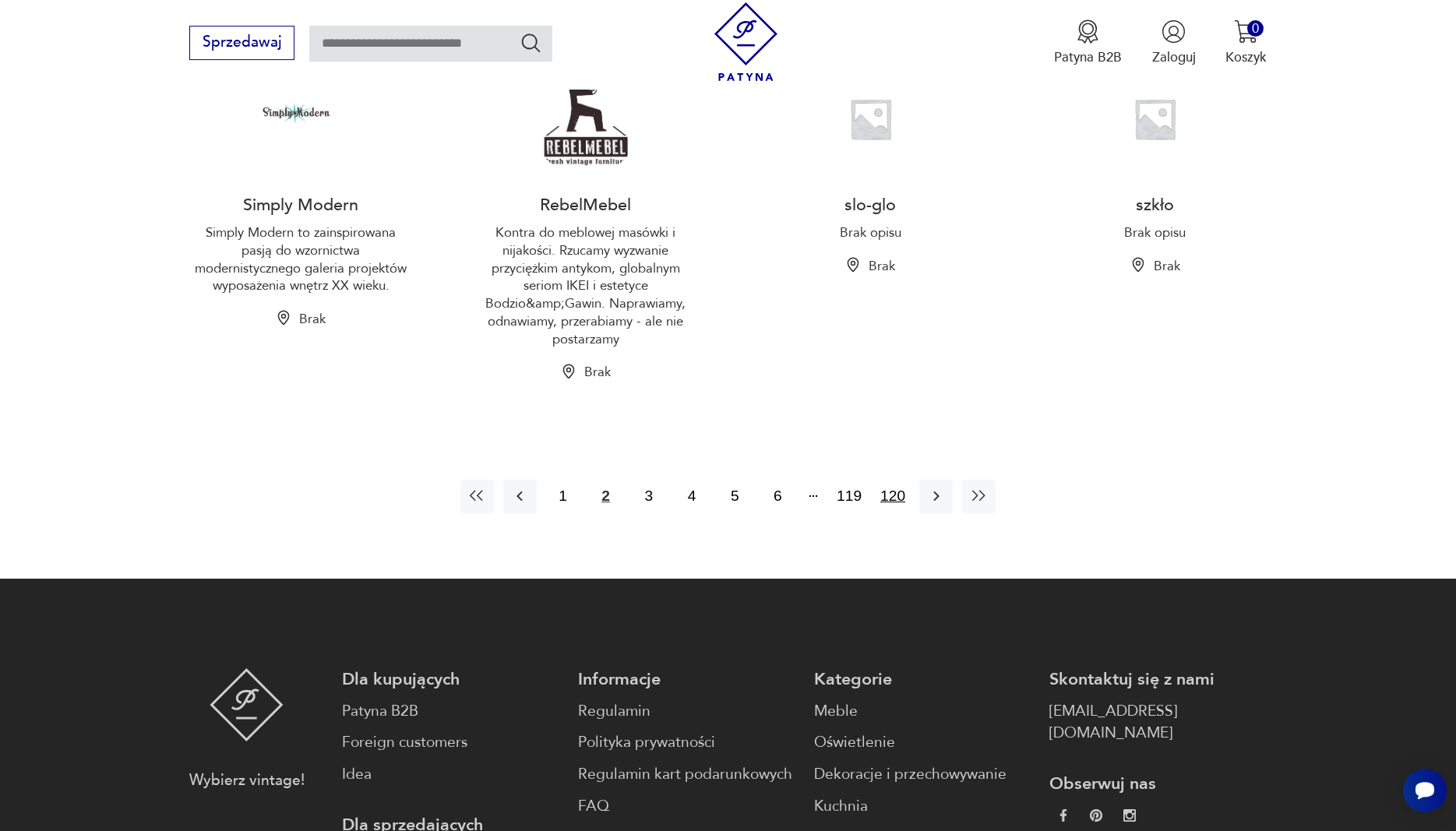
click at [898, 513] on button "120" at bounding box center [892, 497] width 34 height 33
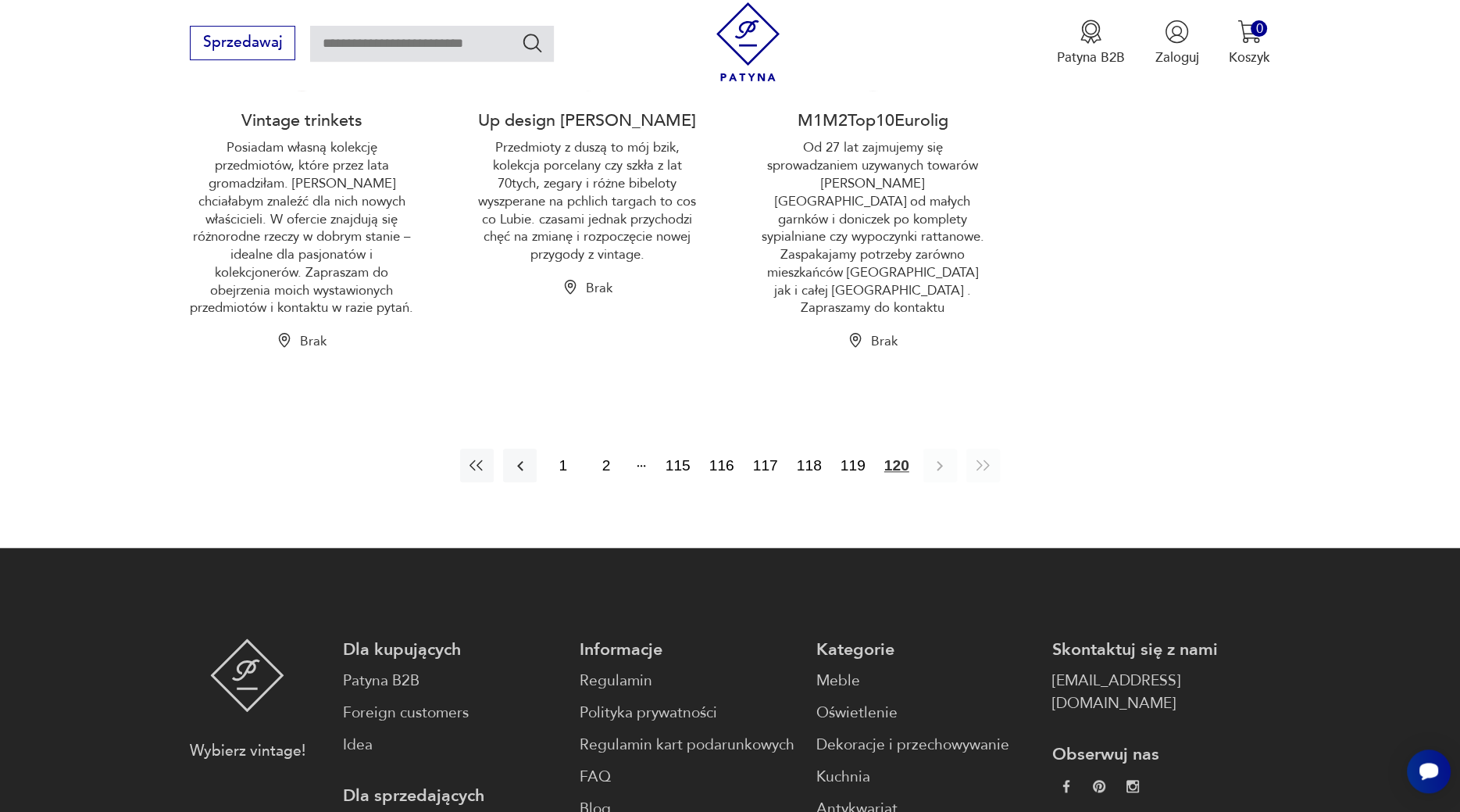
scroll to position [1878, 0]
